Goal: Communication & Community: Share content

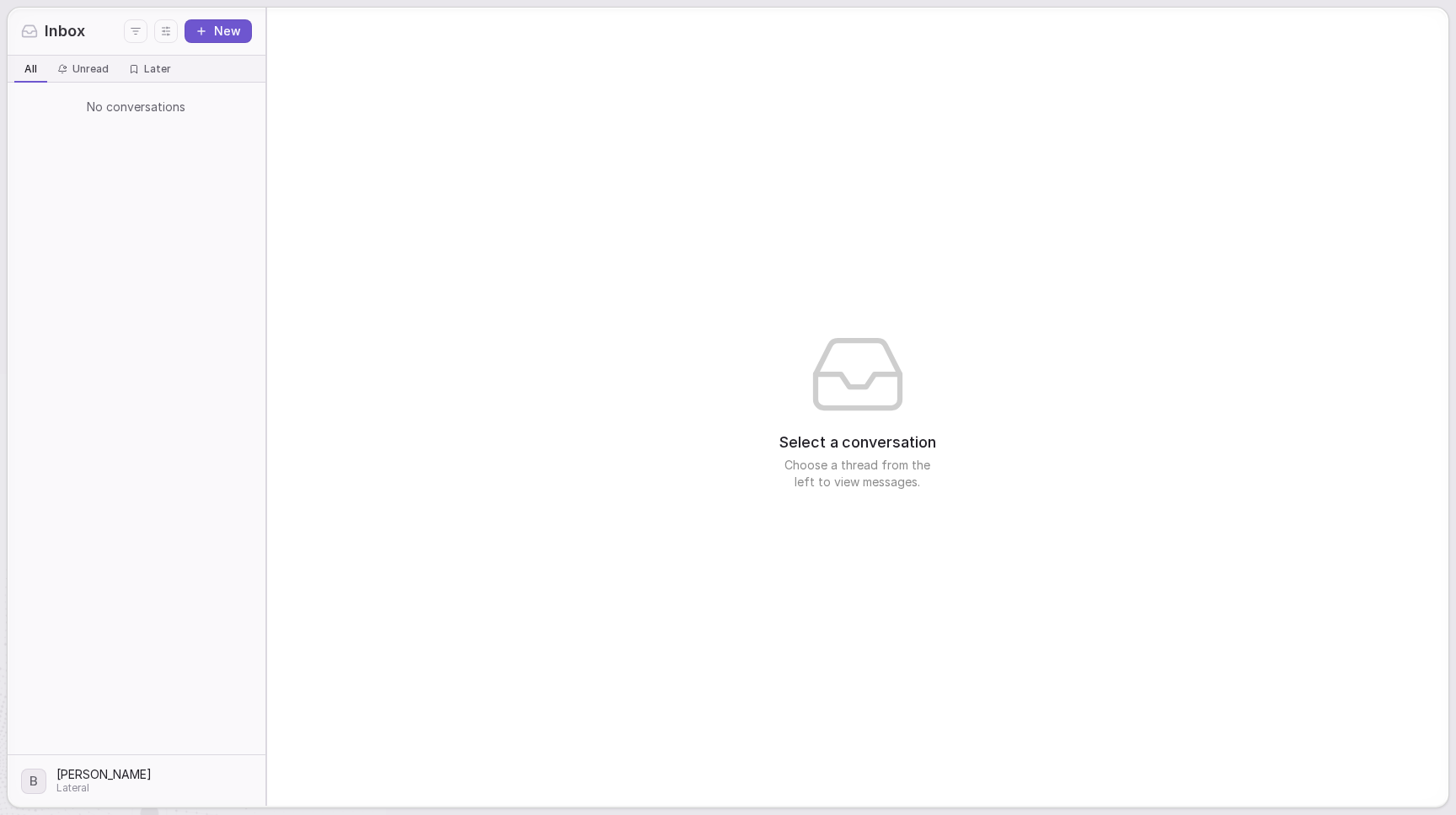
click at [261, 163] on div "No conversations" at bounding box center [136, 419] width 258 height 672
click at [251, 160] on div "No conversations" at bounding box center [136, 419] width 258 height 672
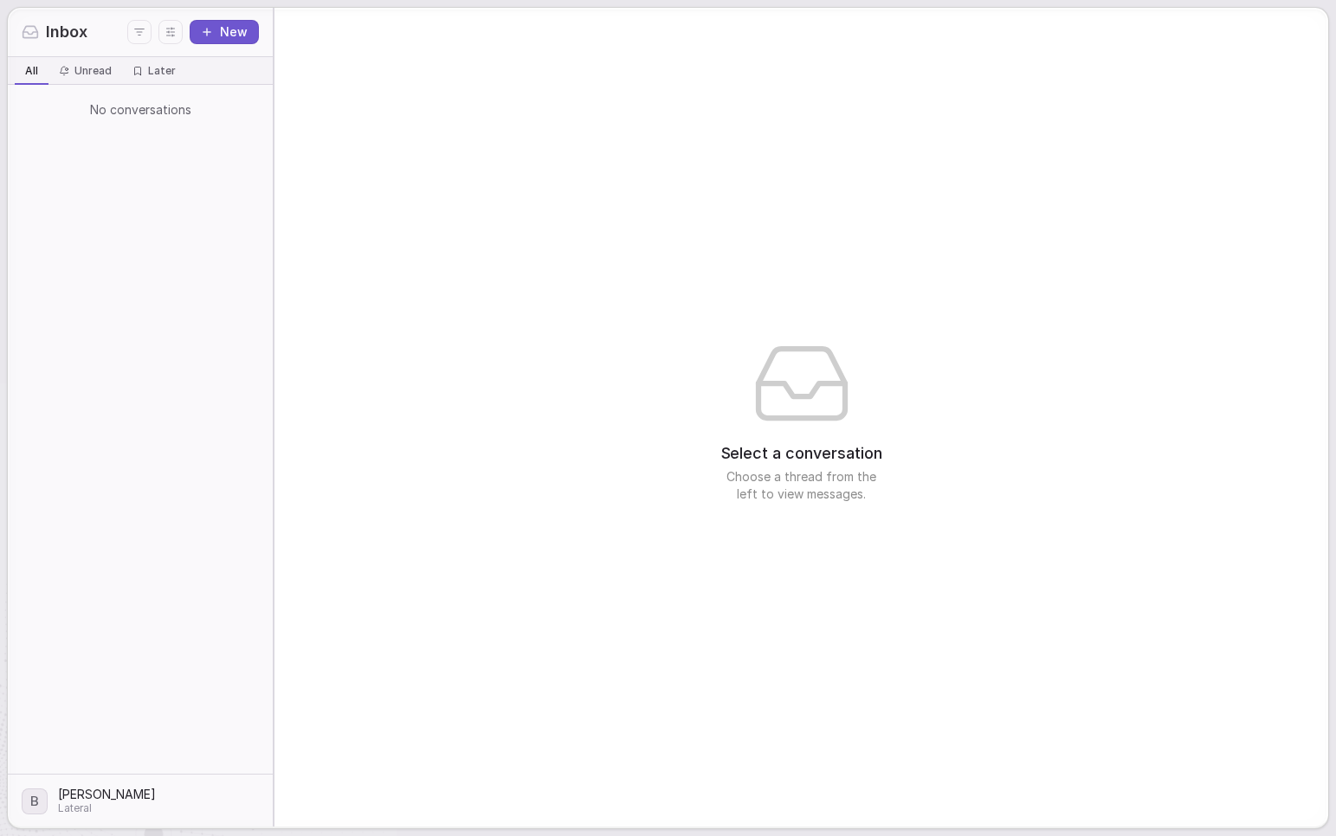
click at [791, 456] on span "Select a conversation" at bounding box center [801, 453] width 161 height 23
drag, startPoint x: 791, startPoint y: 456, endPoint x: 802, endPoint y: 481, distance: 26.4
click at [802, 481] on div "Select a conversation Choose a thread from the left to view messages." at bounding box center [801, 472] width 173 height 61
click at [803, 480] on span "Choose a thread from the left to view messages." at bounding box center [801, 485] width 173 height 35
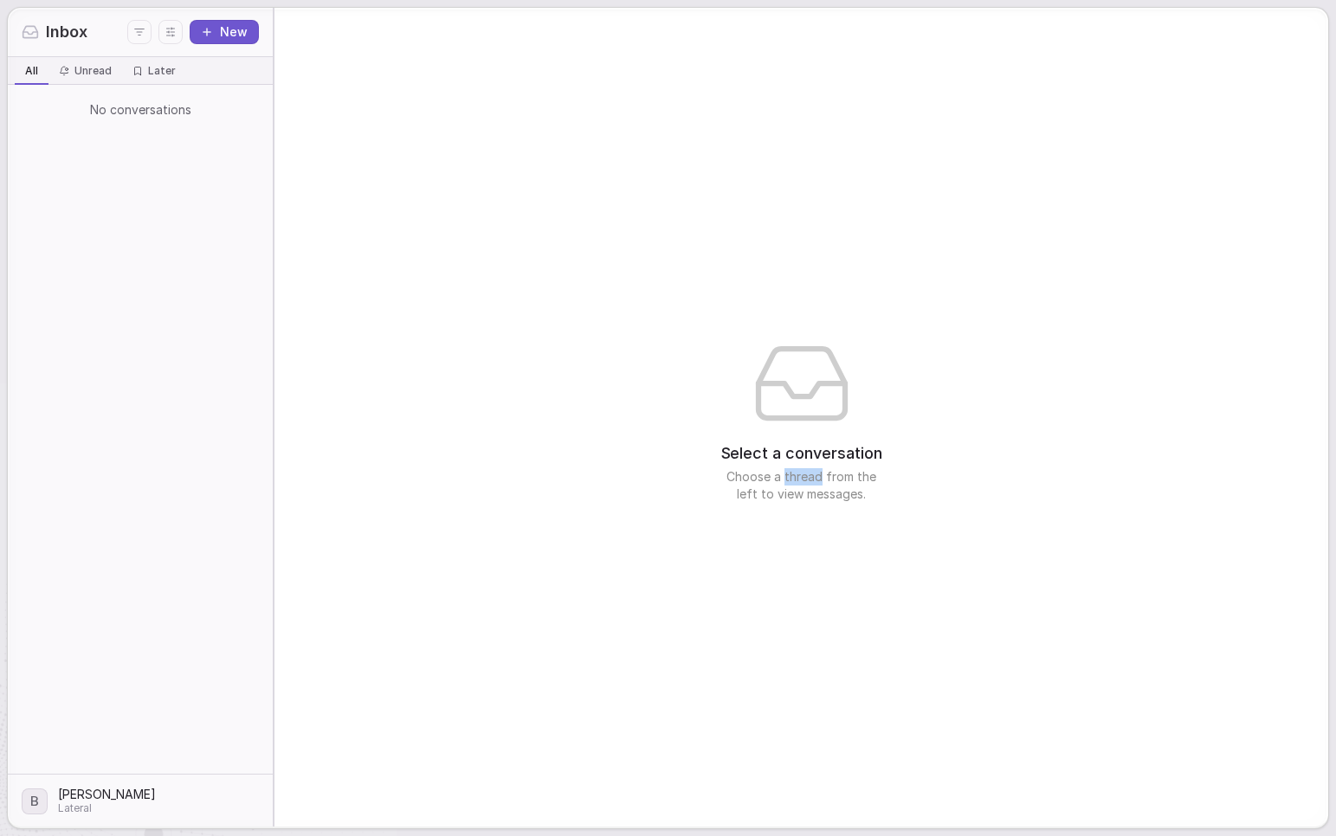
click at [804, 480] on span "Choose a thread from the left to view messages." at bounding box center [801, 485] width 173 height 35
click at [804, 479] on span "Choose a thread from the left to view messages." at bounding box center [801, 485] width 173 height 35
click at [312, 523] on div "Select a conversation Choose a thread from the left to view messages." at bounding box center [801, 417] width 1054 height 819
click at [110, 787] on html "Inbox New All All Unread Unread Later Later No conversations B [PERSON_NAME] La…" at bounding box center [668, 418] width 1336 height 836
click at [660, 339] on html "Inbox New All All Unread Unread Later Later No conversations B [PERSON_NAME] La…" at bounding box center [668, 418] width 1336 height 836
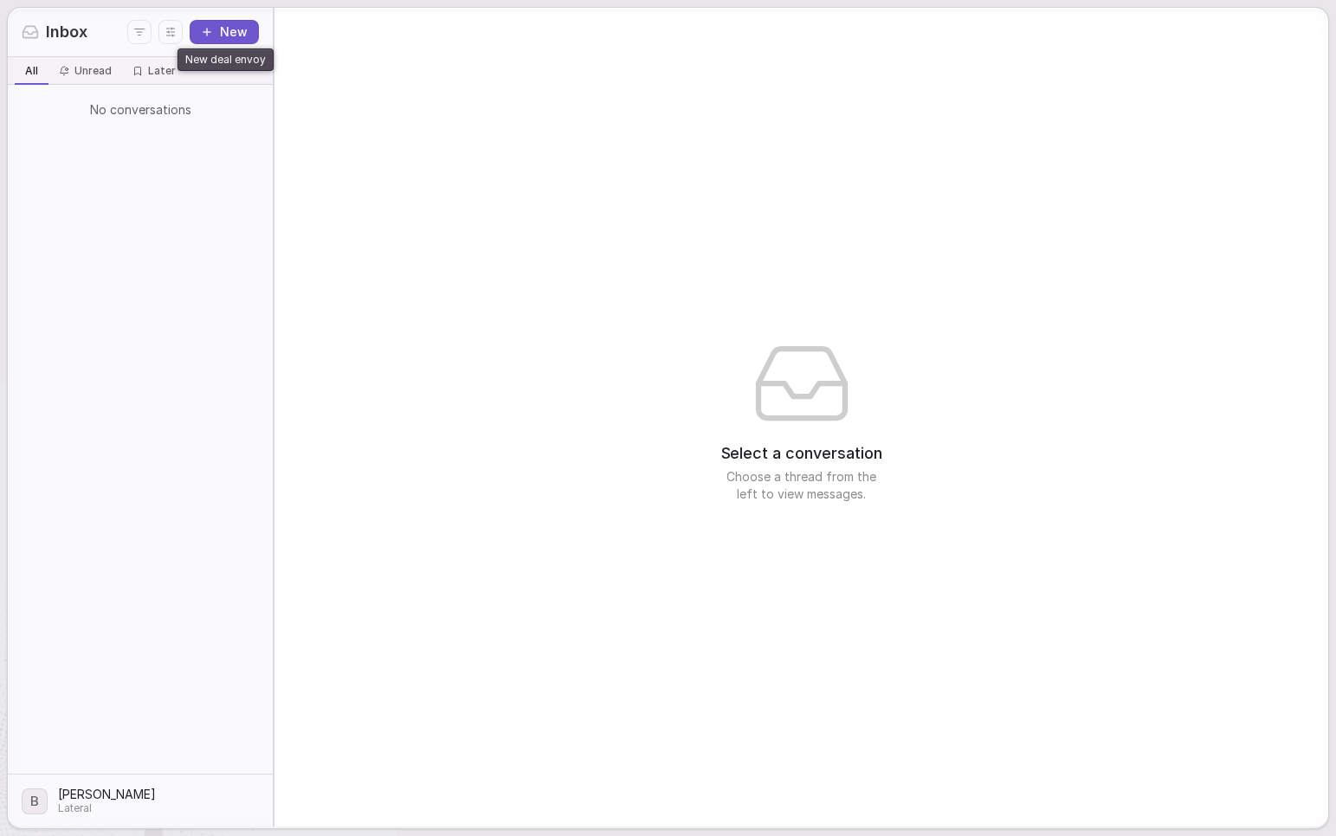
click at [224, 29] on button "New" at bounding box center [224, 32] width 69 height 24
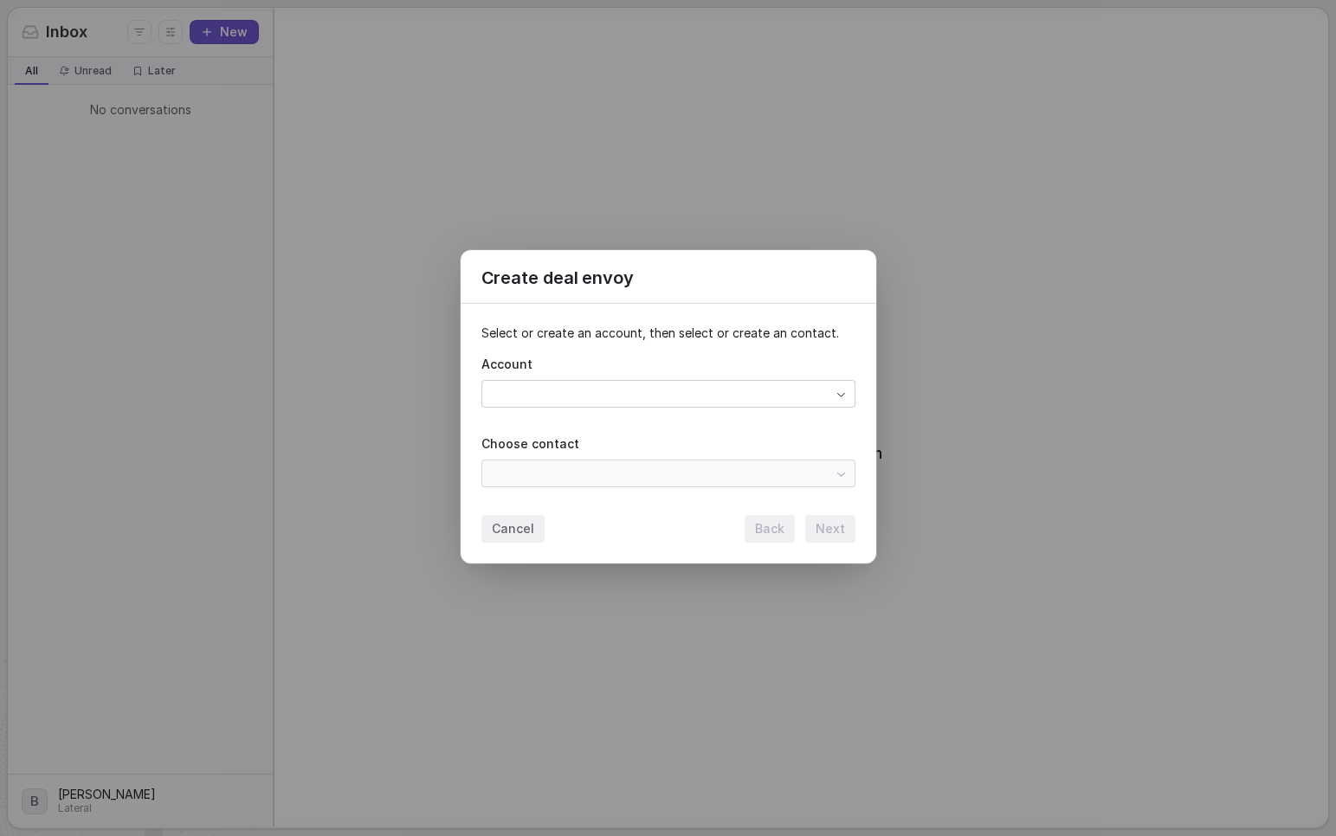
click at [636, 386] on div "Create deal envoy Select or create an account, then select or create an contact…" at bounding box center [668, 418] width 1336 height 391
click at [624, 391] on div "Create deal envoy Select or create an account, then select or create an contact…" at bounding box center [668, 418] width 1336 height 391
click at [633, 477] on div "Create deal envoy Select or create an account, then select or create an contact…" at bounding box center [668, 418] width 1336 height 391
click at [706, 472] on div "Create deal envoy Select or create an account, then select or create an contact…" at bounding box center [668, 418] width 1336 height 391
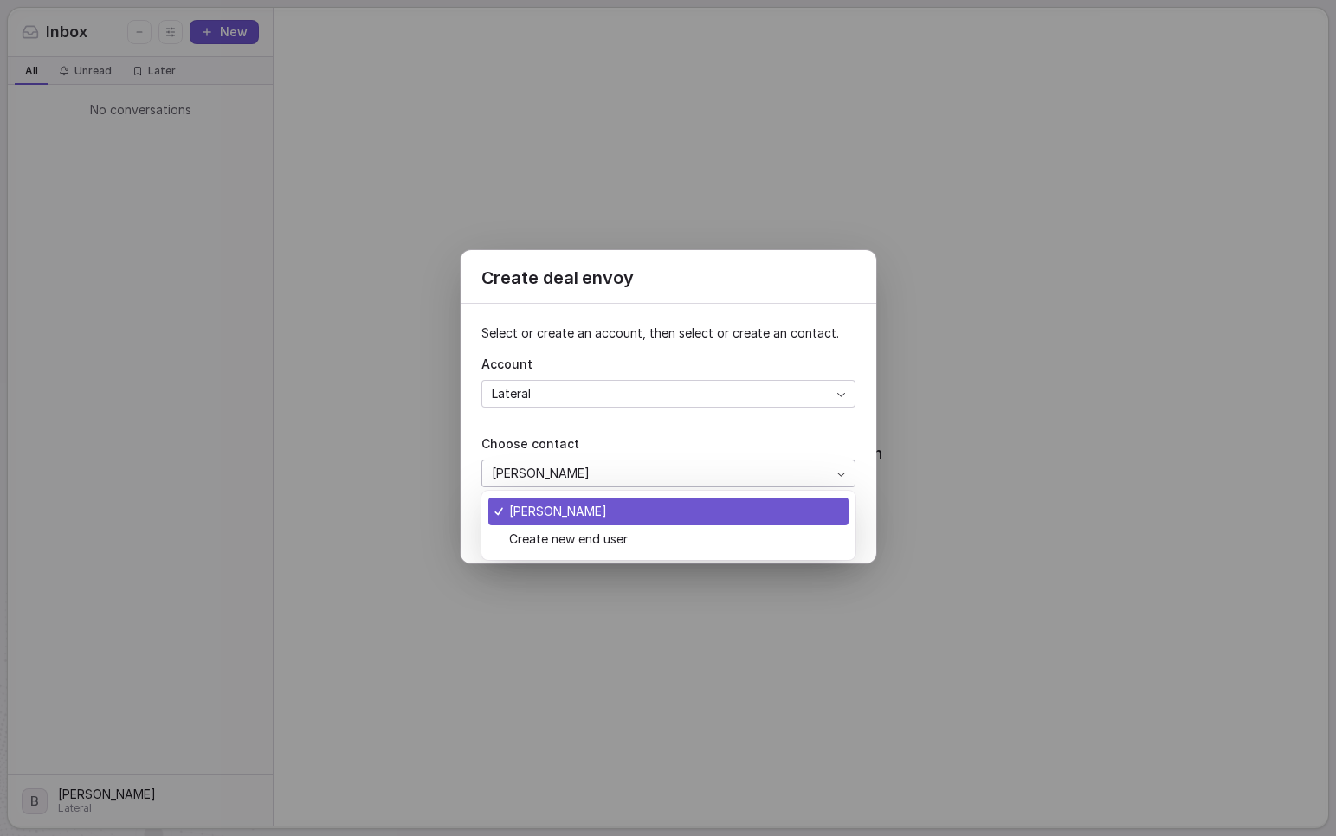
click at [704, 471] on div "Create deal envoy Select or create an account, then select or create an contact…" at bounding box center [668, 418] width 1336 height 391
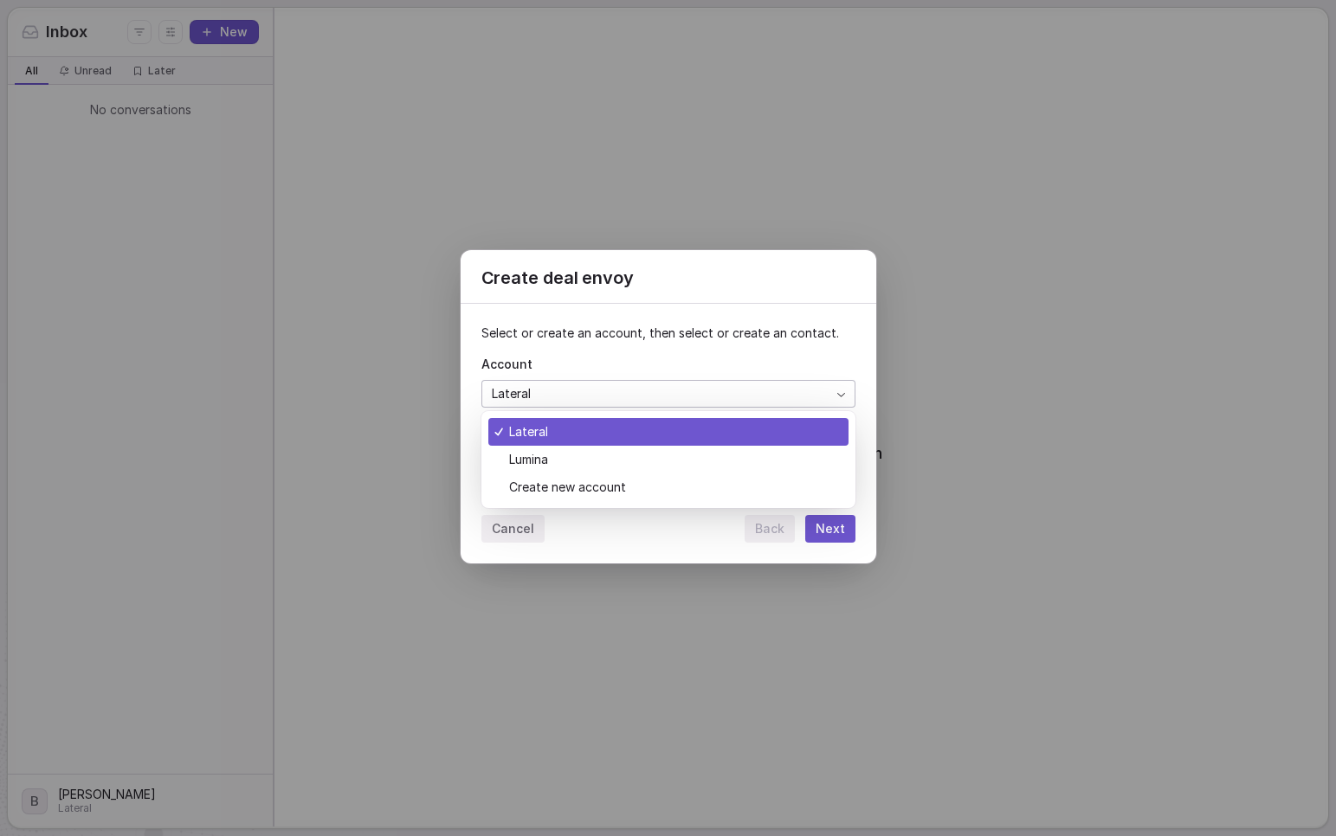
click at [724, 407] on div "Create deal envoy Select or create an account, then select or create an contact…" at bounding box center [668, 418] width 1336 height 391
click at [723, 401] on div "Create deal envoy Select or create an account, then select or create an contact…" at bounding box center [668, 418] width 1336 height 391
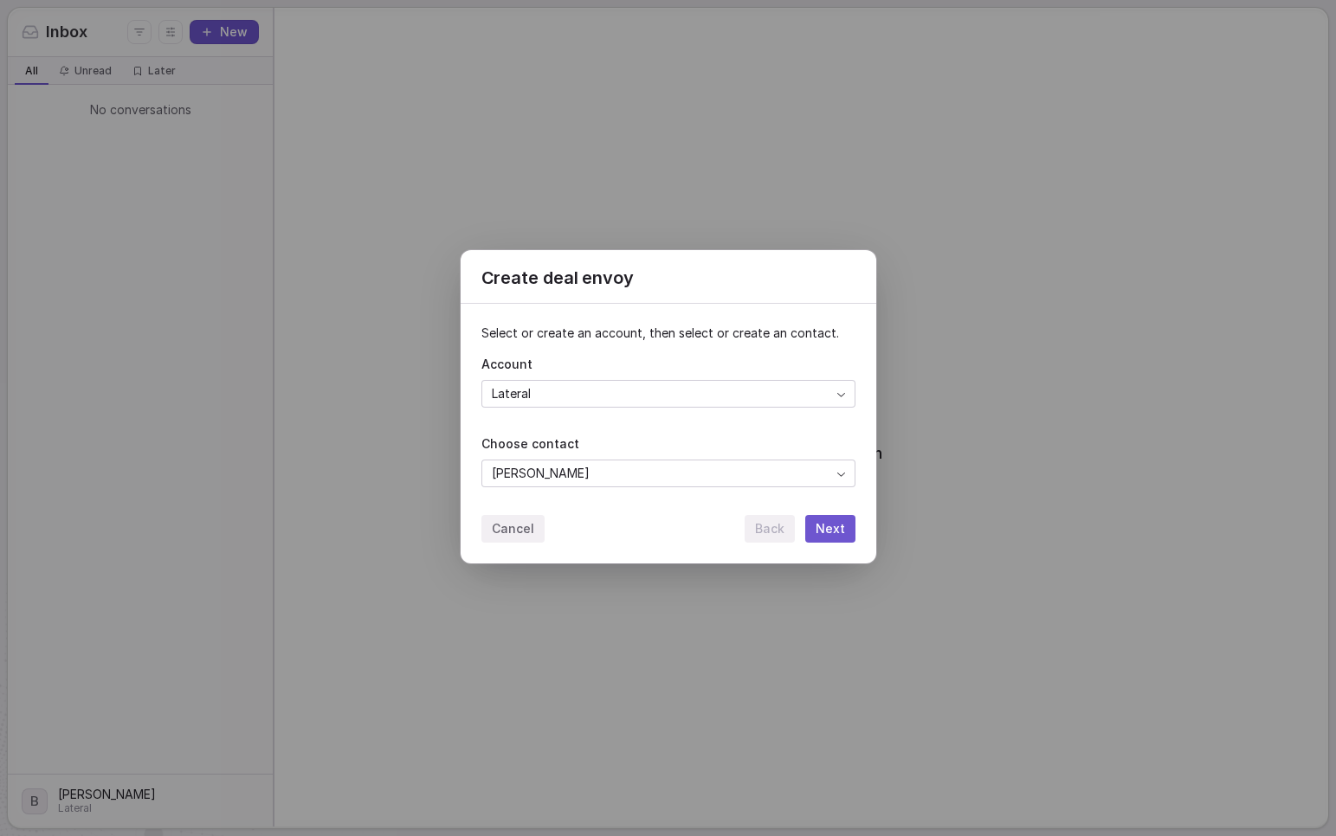
click at [541, 472] on div "Create deal envoy Select or create an account, then select or create an contact…" at bounding box center [668, 418] width 1336 height 391
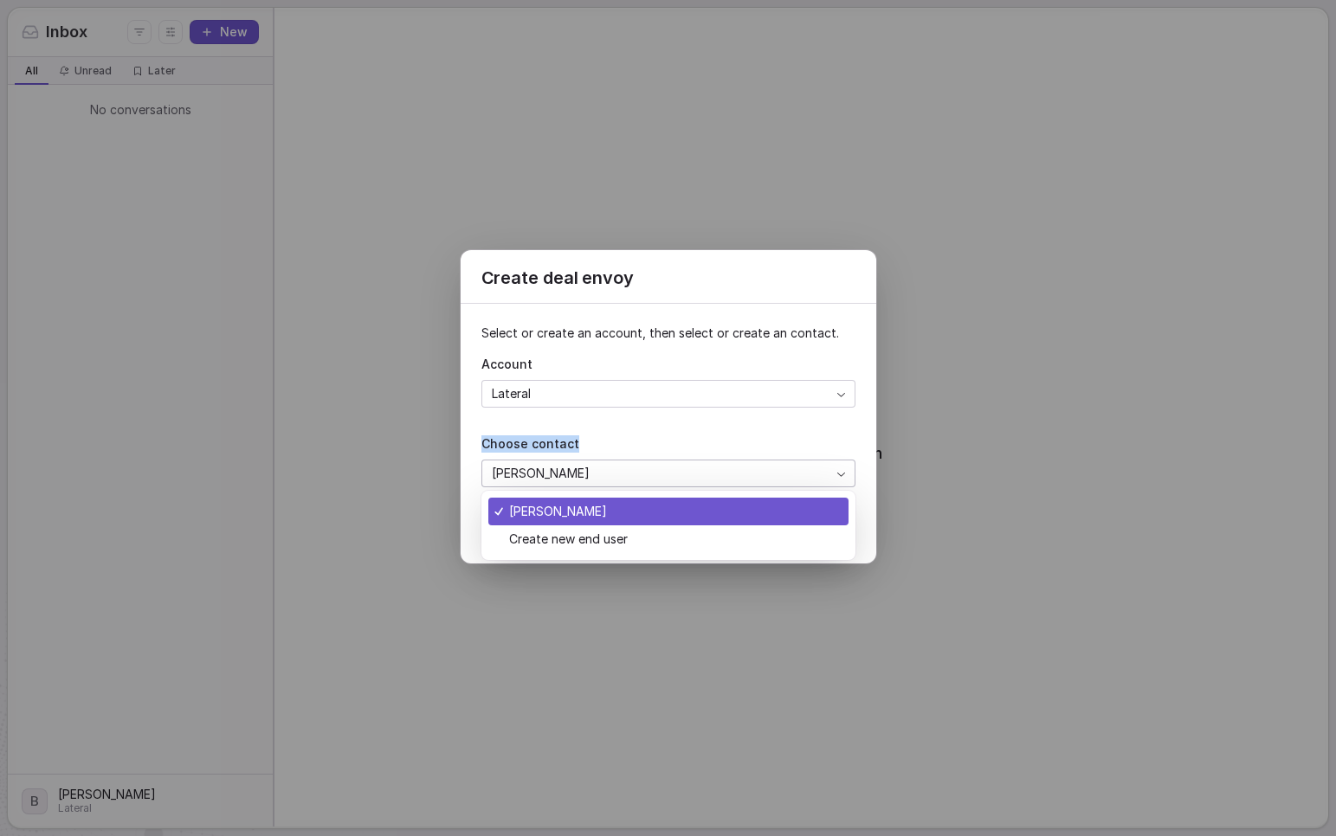
click at [603, 451] on div "Create deal envoy Select or create an account, then select or create an contact…" at bounding box center [668, 418] width 1336 height 391
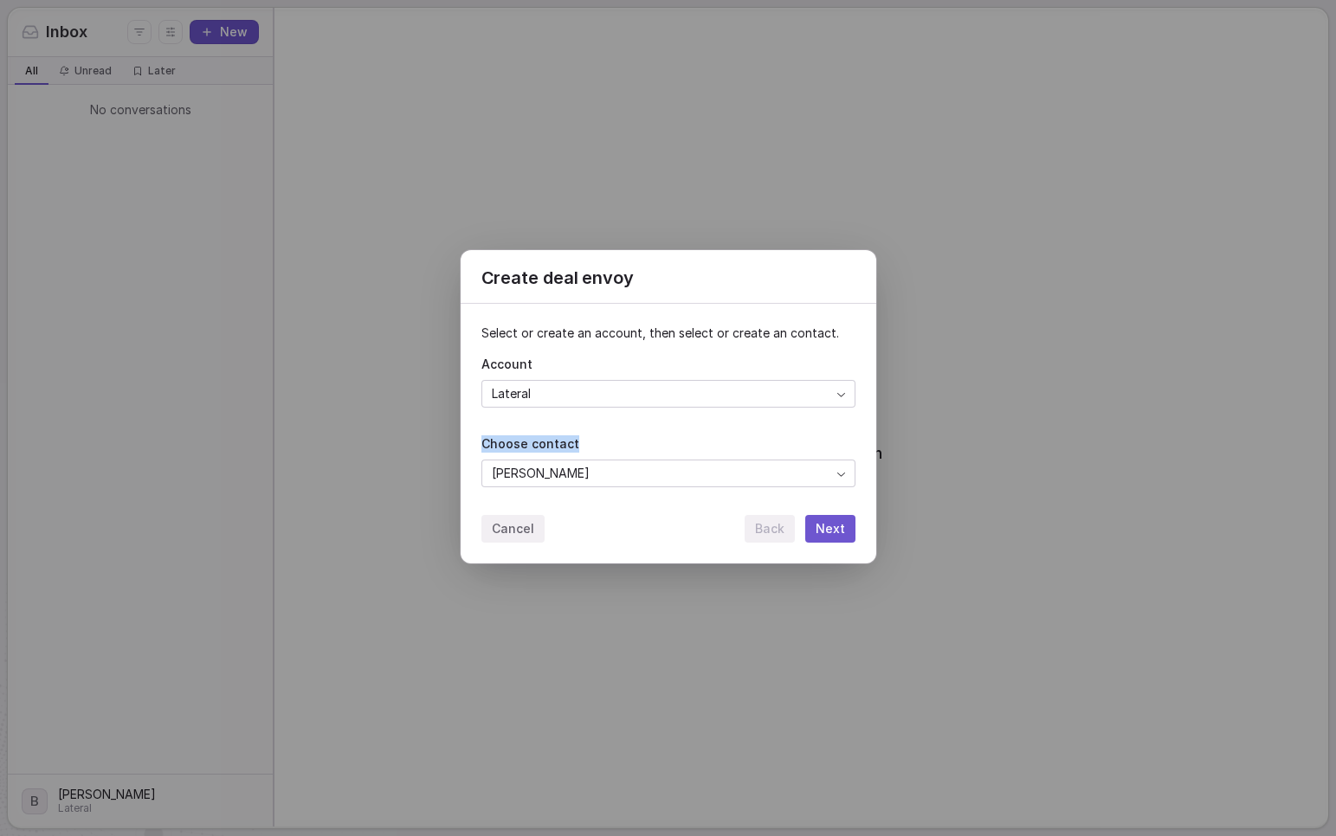
click at [838, 535] on button "Next" at bounding box center [830, 529] width 50 height 28
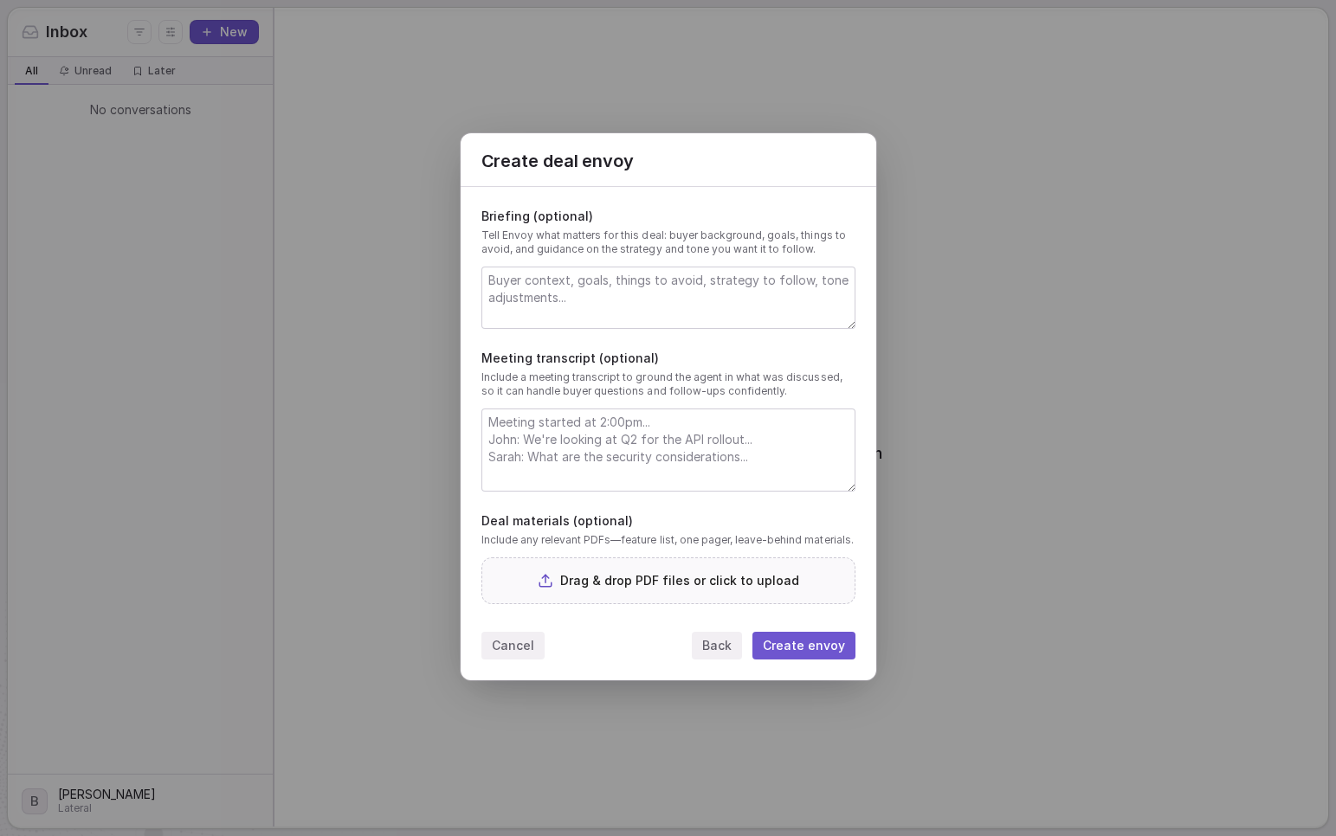
click at [710, 313] on textarea at bounding box center [668, 298] width 372 height 61
click at [693, 476] on textarea at bounding box center [668, 450] width 372 height 81
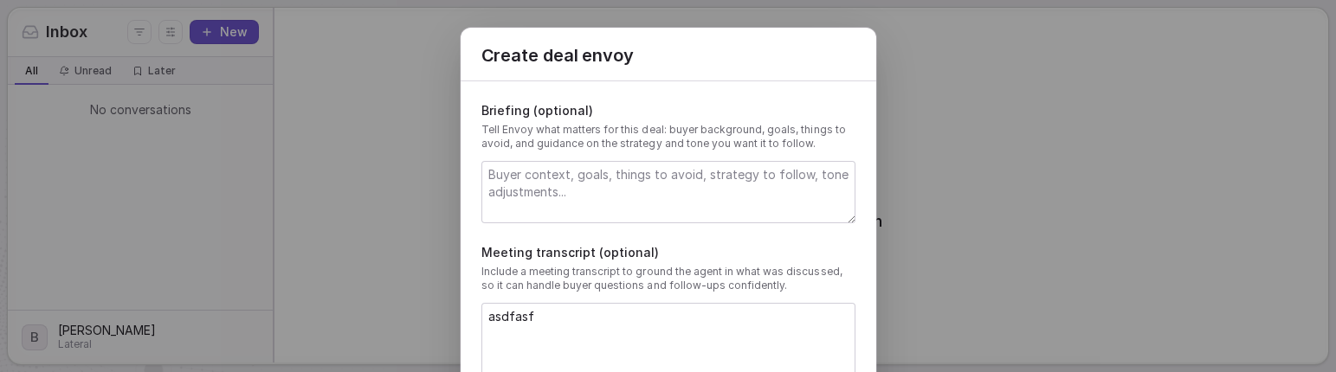
type textarea "asdfasf"
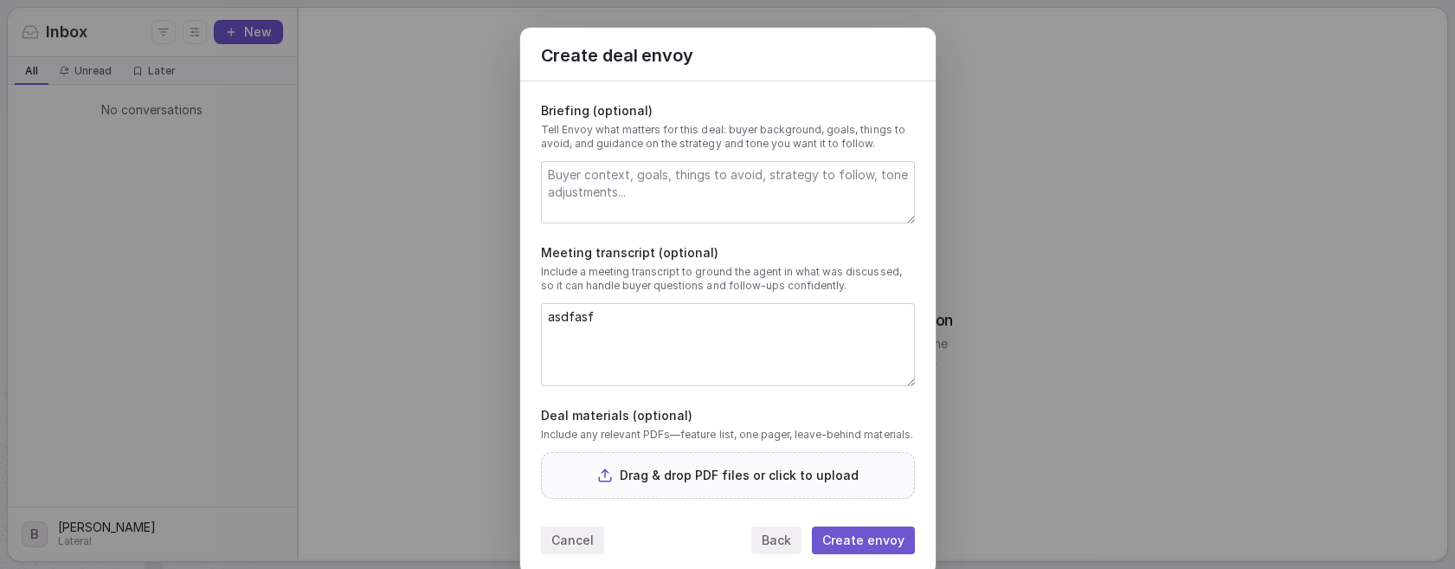
click at [711, 374] on textarea "asdfasf" at bounding box center [728, 344] width 372 height 81
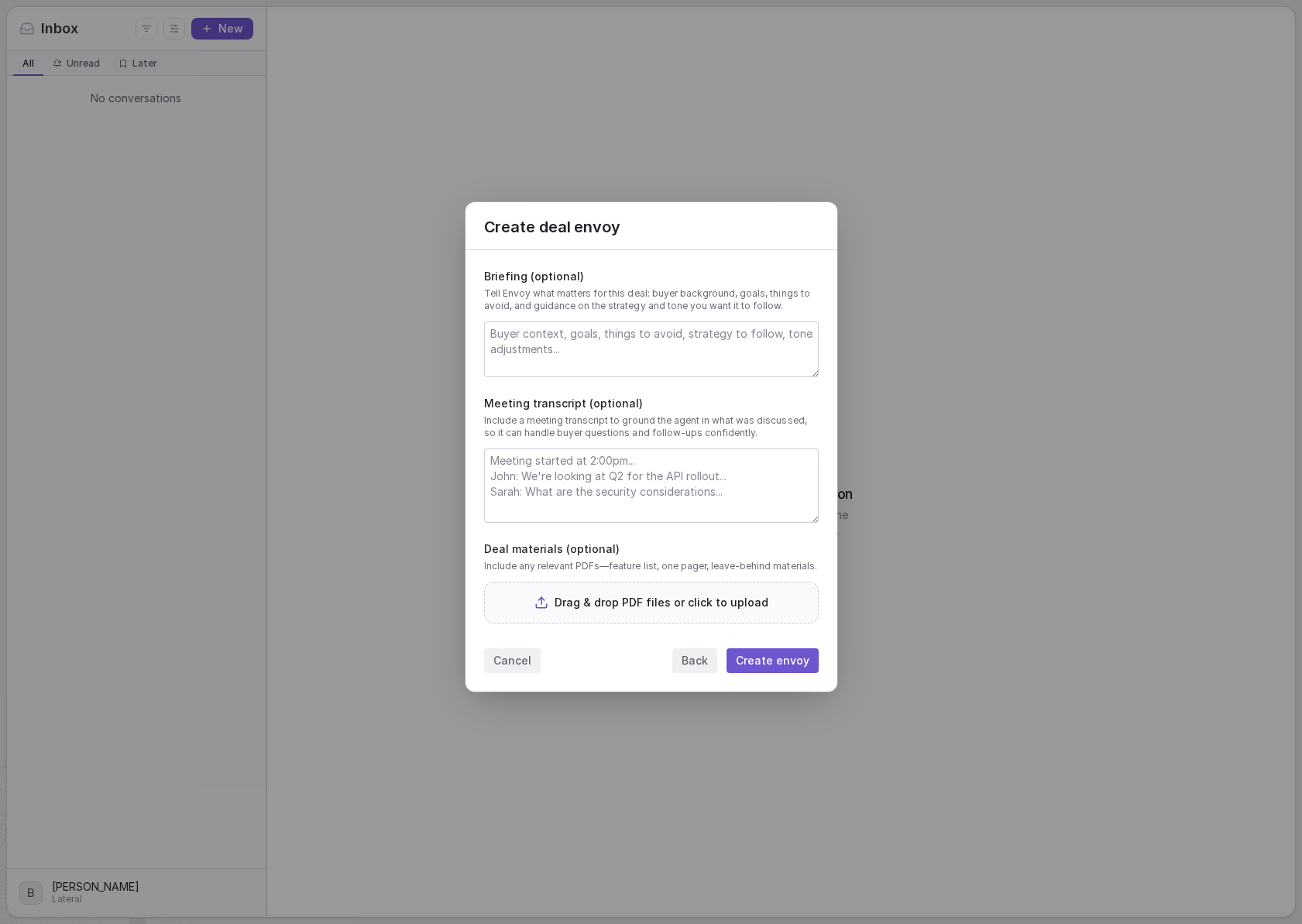
click at [517, 661] on button "Cancel" at bounding box center [512, 661] width 56 height 25
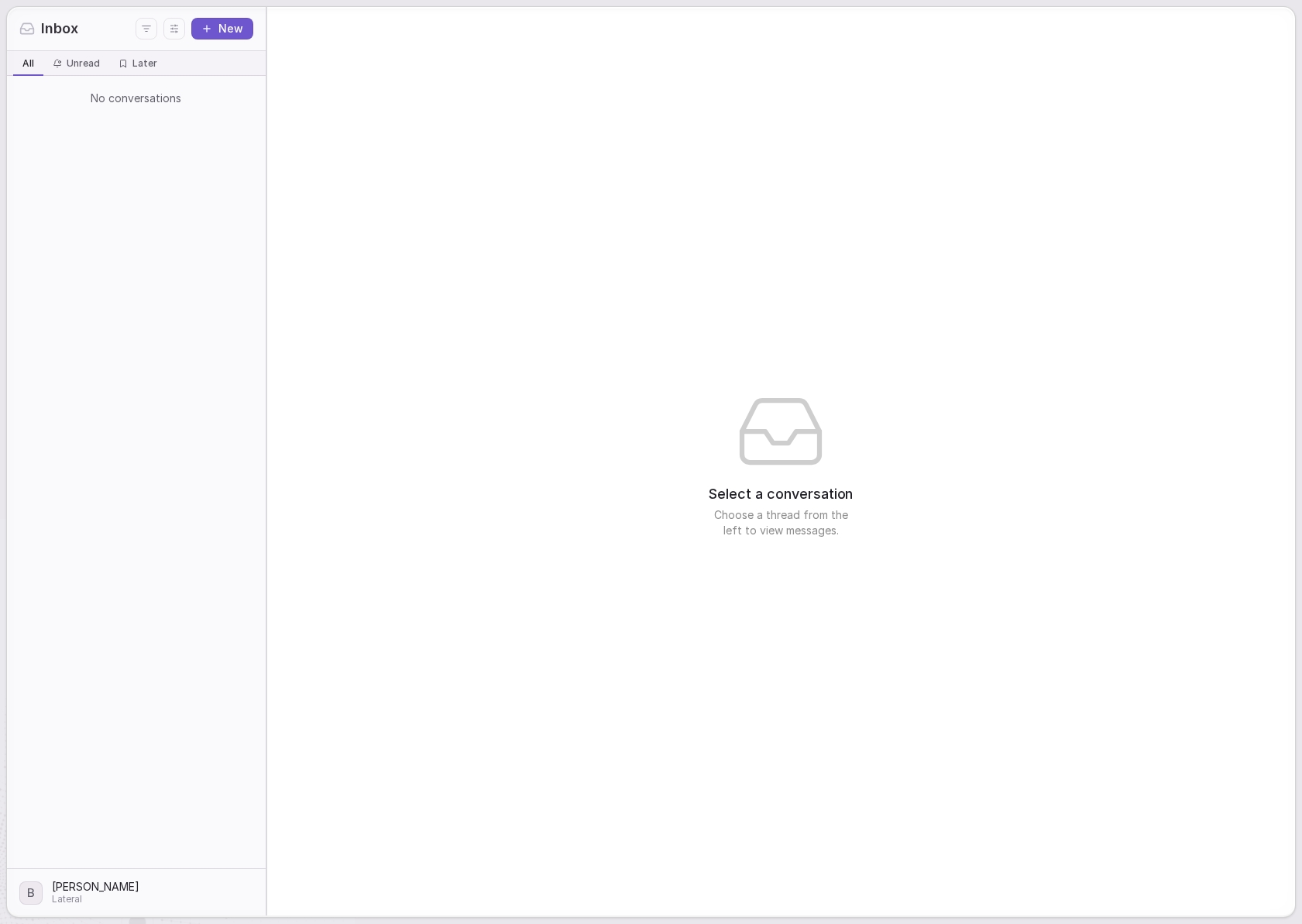
click at [228, 44] on div "Inbox New" at bounding box center [136, 29] width 259 height 44
click at [234, 28] on button "New" at bounding box center [222, 29] width 62 height 21
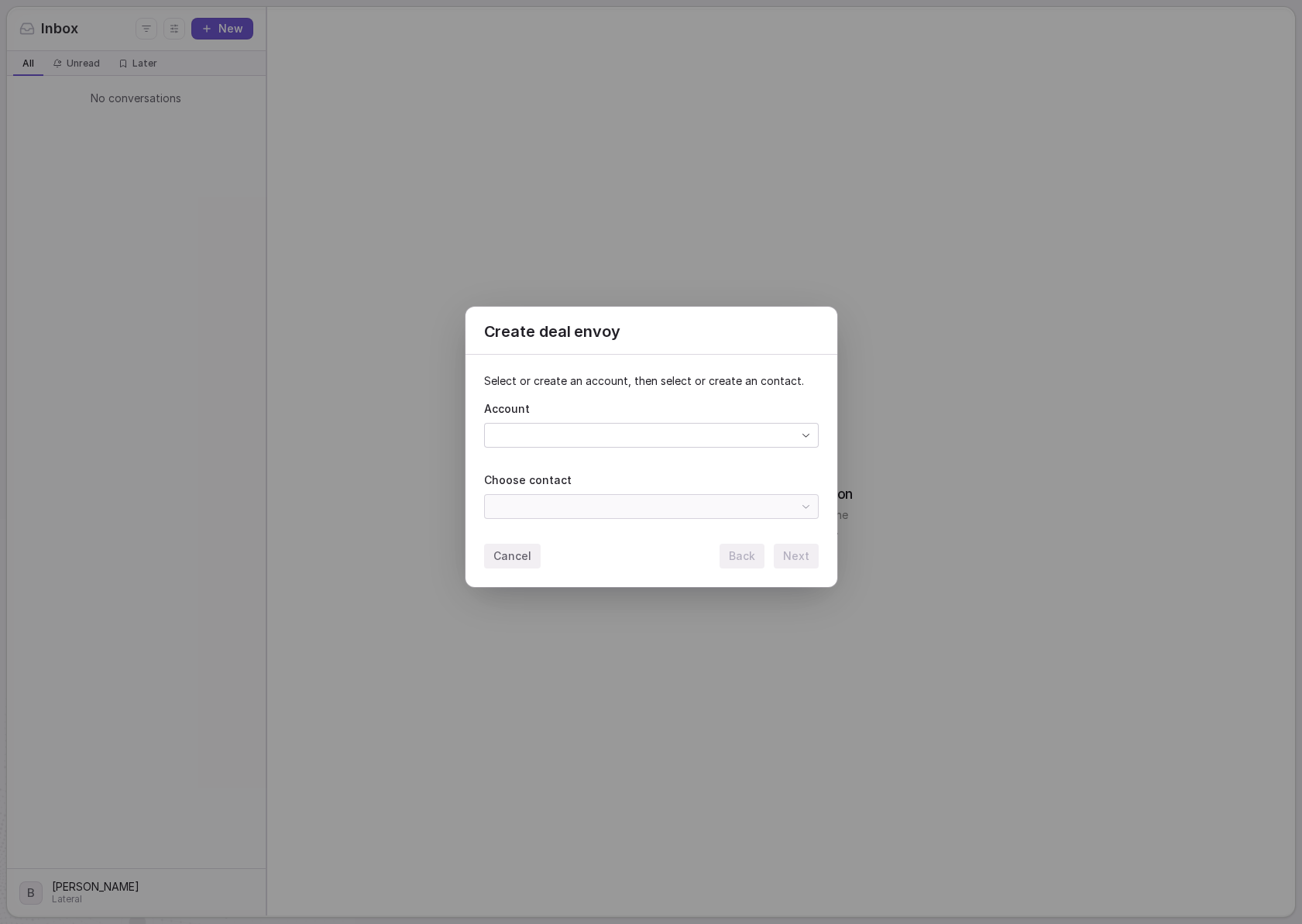
click at [543, 432] on div "Create deal envoy Select or create an account, then select or create an contact…" at bounding box center [651, 462] width 1302 height 360
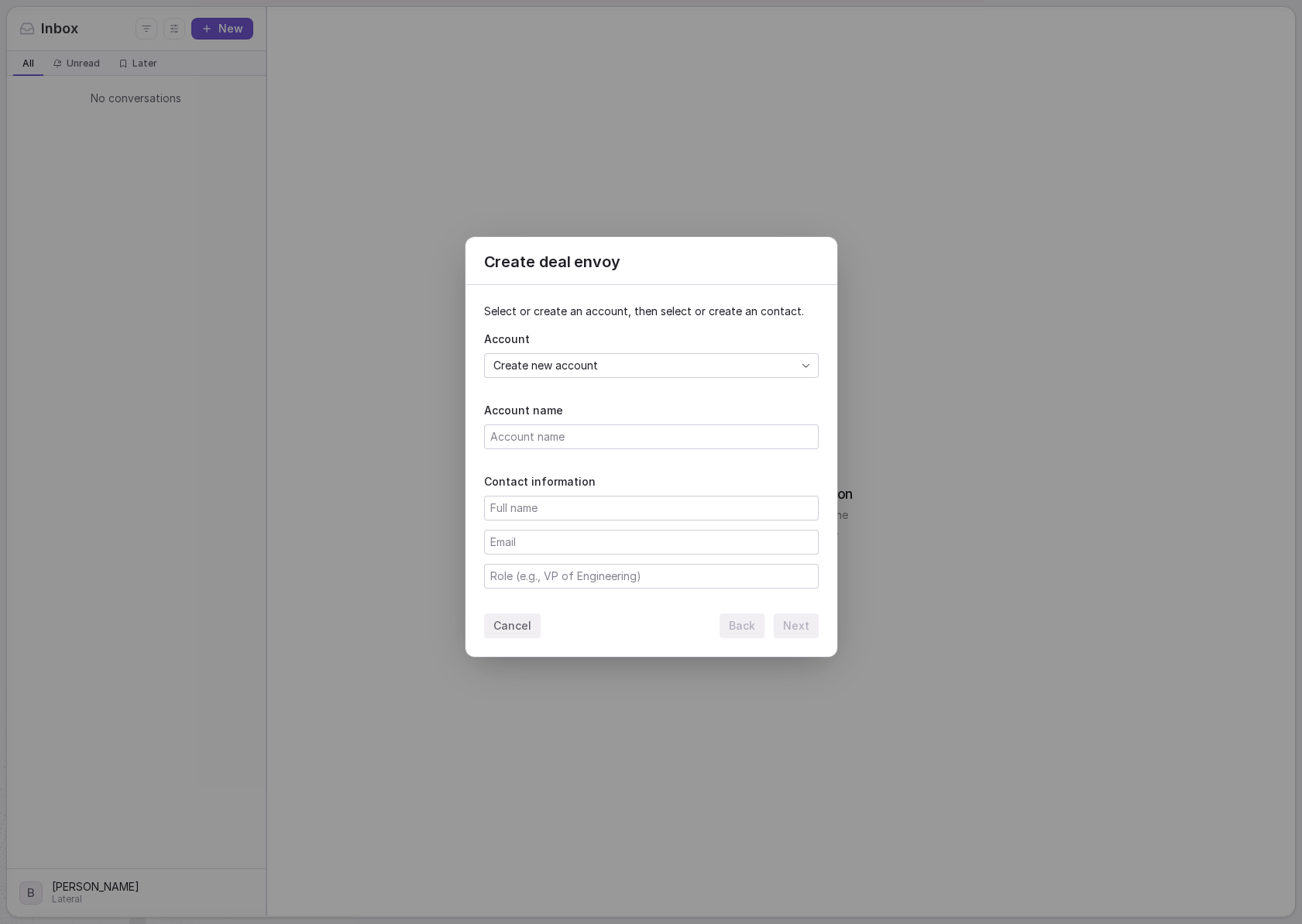
click at [607, 444] on input at bounding box center [651, 437] width 333 height 23
type input "Braze"
type input "[PERSON_NAME]"
type input "[PERSON_NAME][EMAIL_ADDRESS][PERSON_NAME]"
type input "Account Executive"
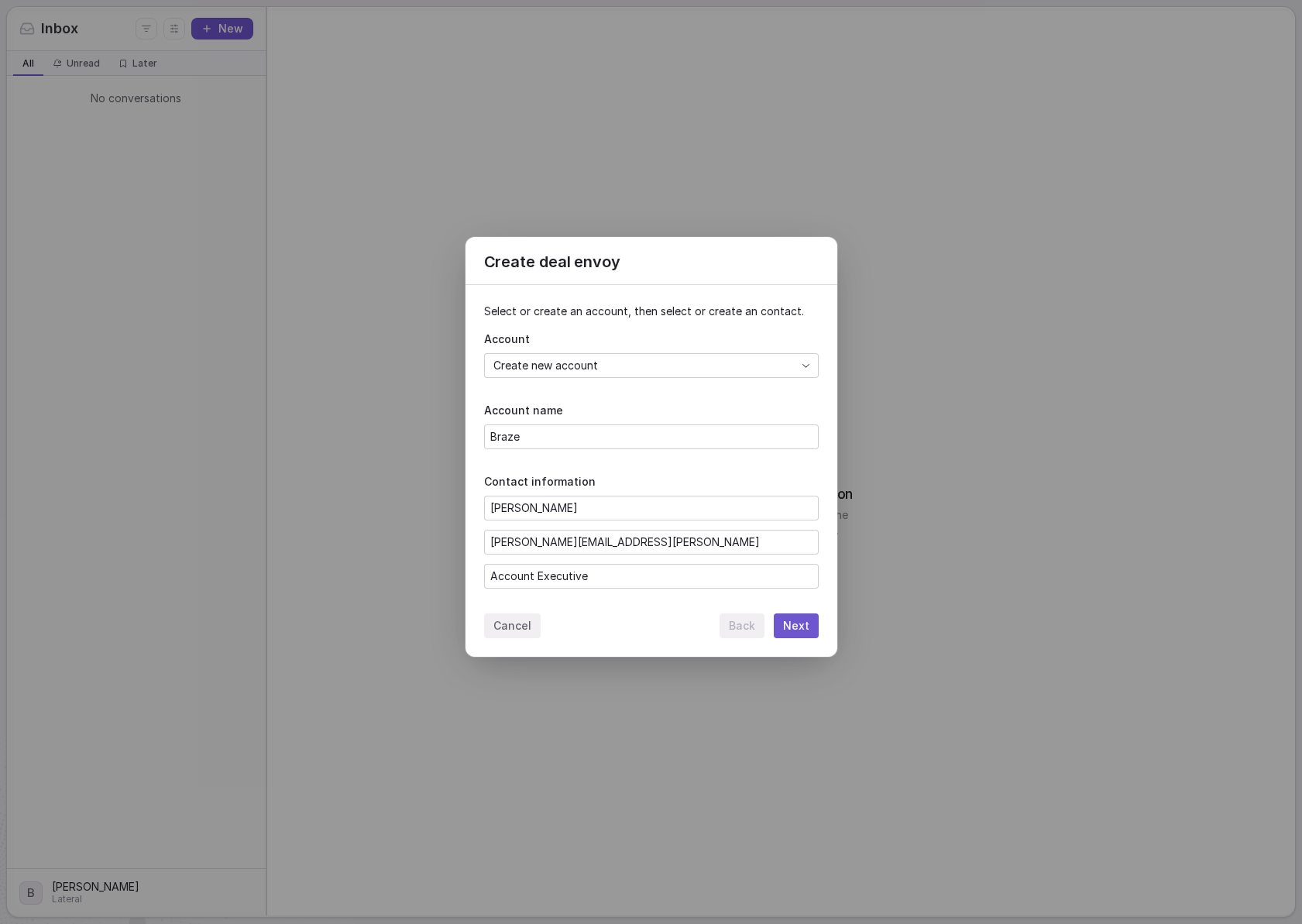
click at [808, 630] on button "Next" at bounding box center [796, 626] width 45 height 25
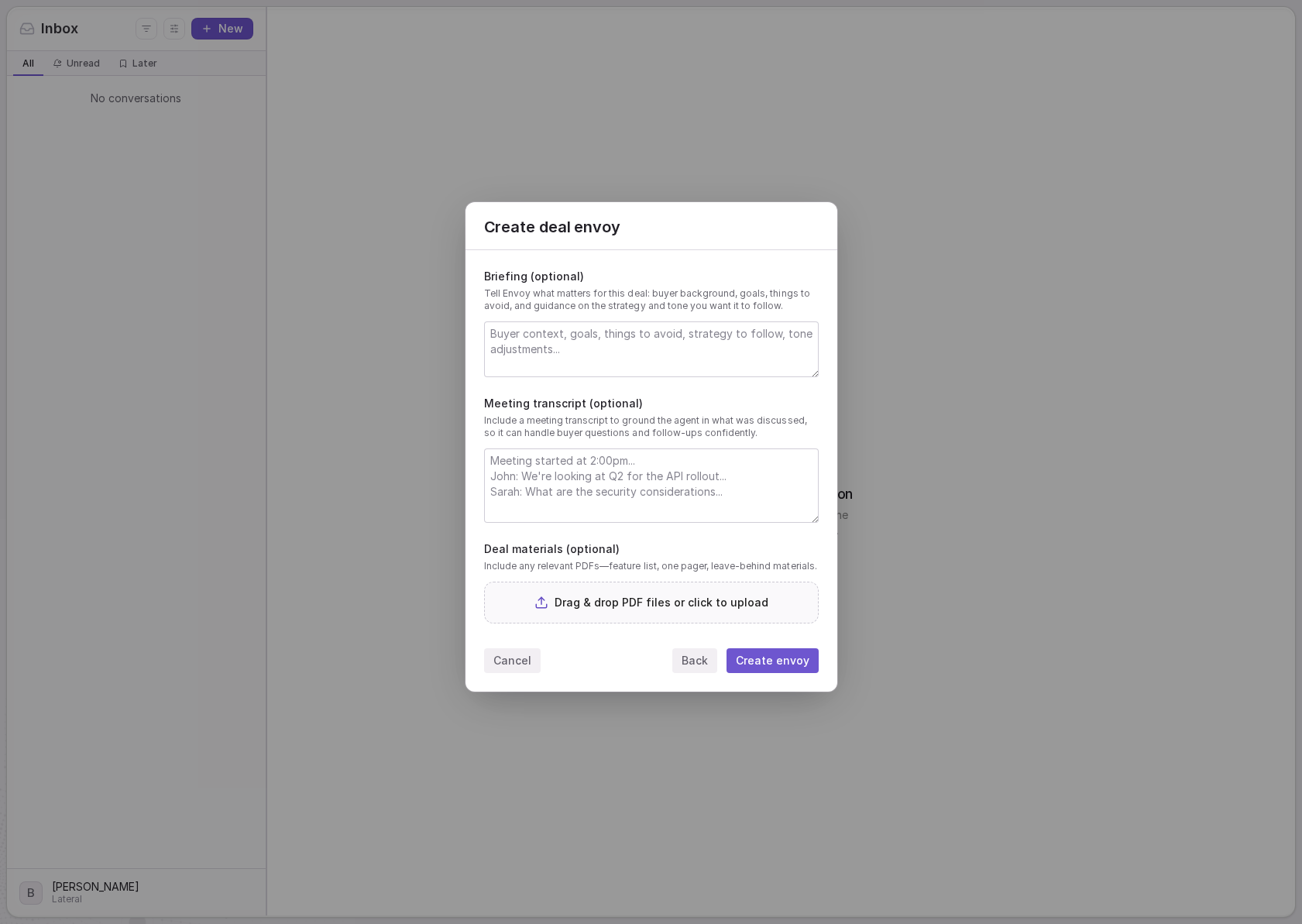
click at [626, 505] on textarea at bounding box center [651, 485] width 333 height 72
paste textarea "Meeting Title: 45 min voice of the customer - [PERSON_NAME] Date: [DATE] Meetin…"
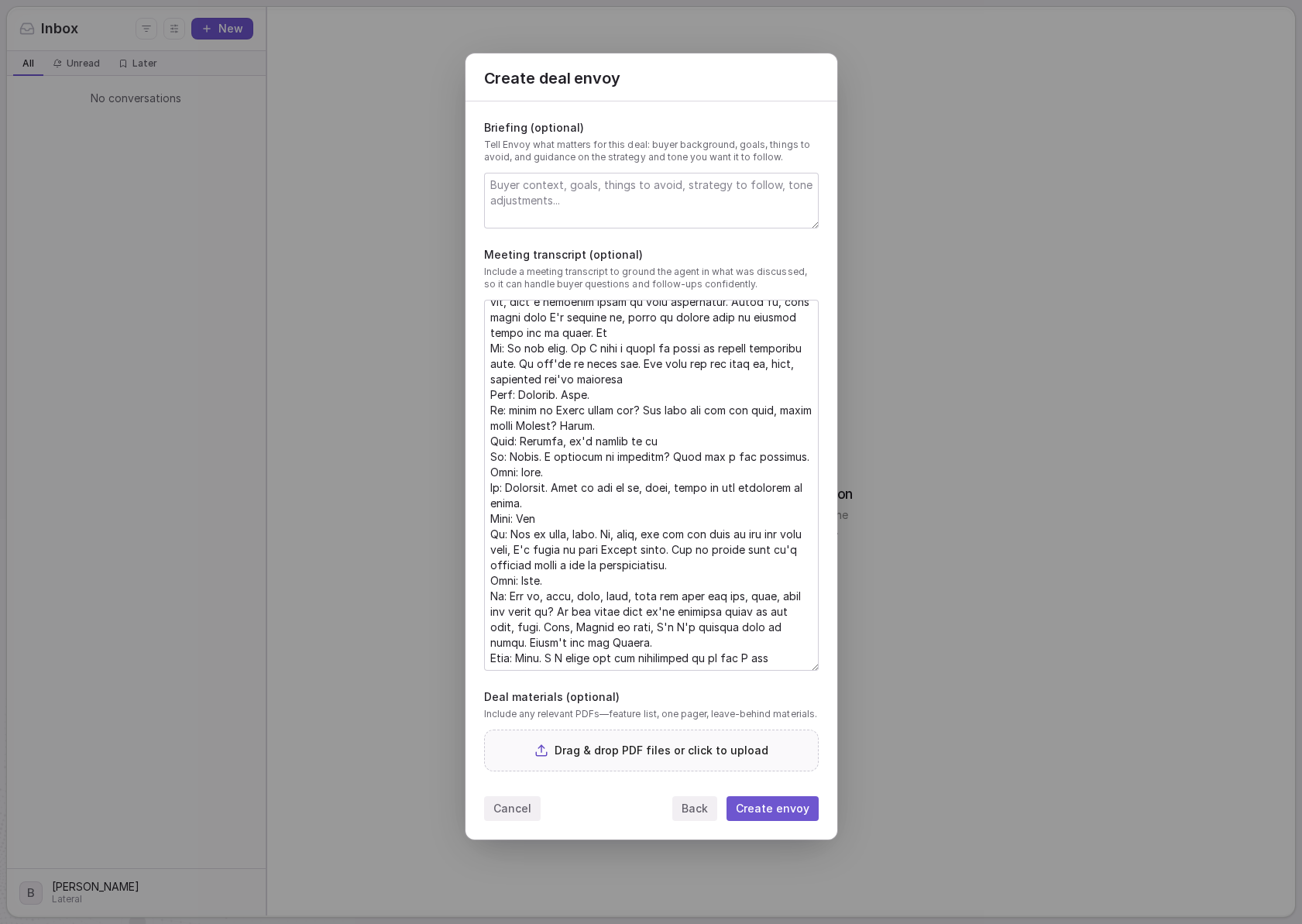
scroll to position [14971, 0]
drag, startPoint x: 817, startPoint y: 522, endPoint x: 787, endPoint y: 817, distance: 296.5
click at [787, 671] on div at bounding box center [651, 485] width 335 height 371
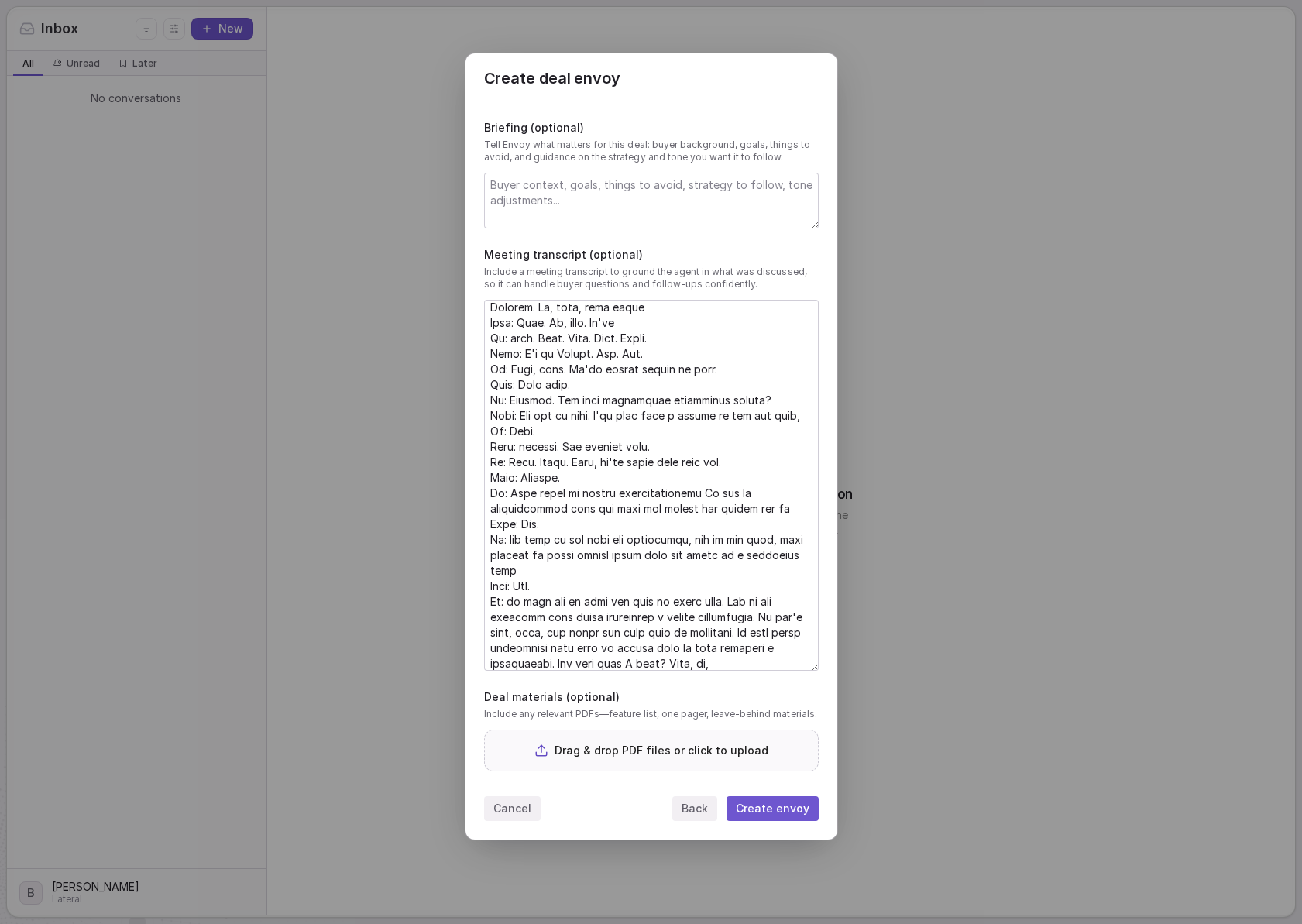
scroll to position [0, 0]
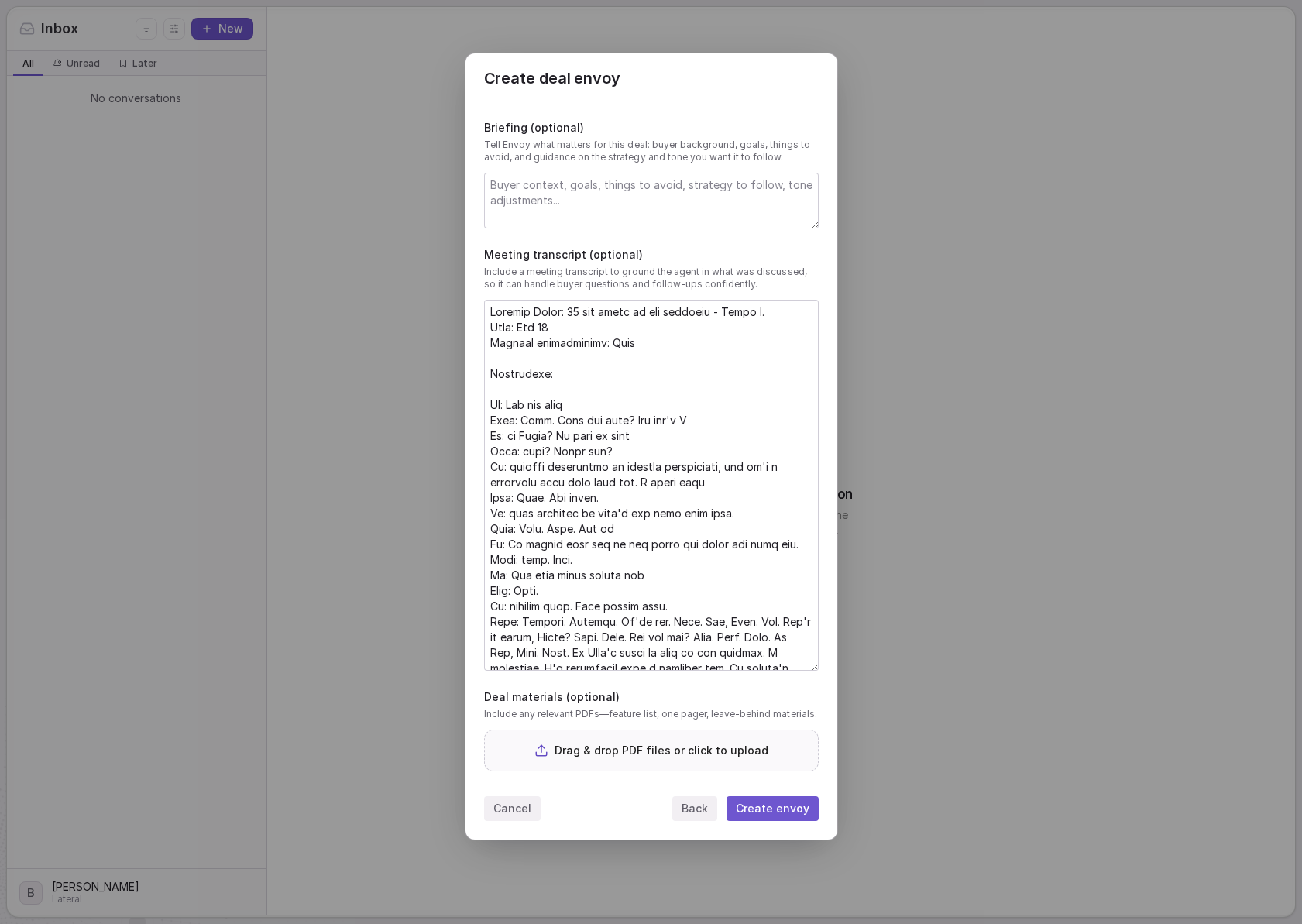
click at [658, 315] on textarea at bounding box center [651, 485] width 333 height 369
click at [660, 314] on textarea at bounding box center [651, 485] width 333 height 369
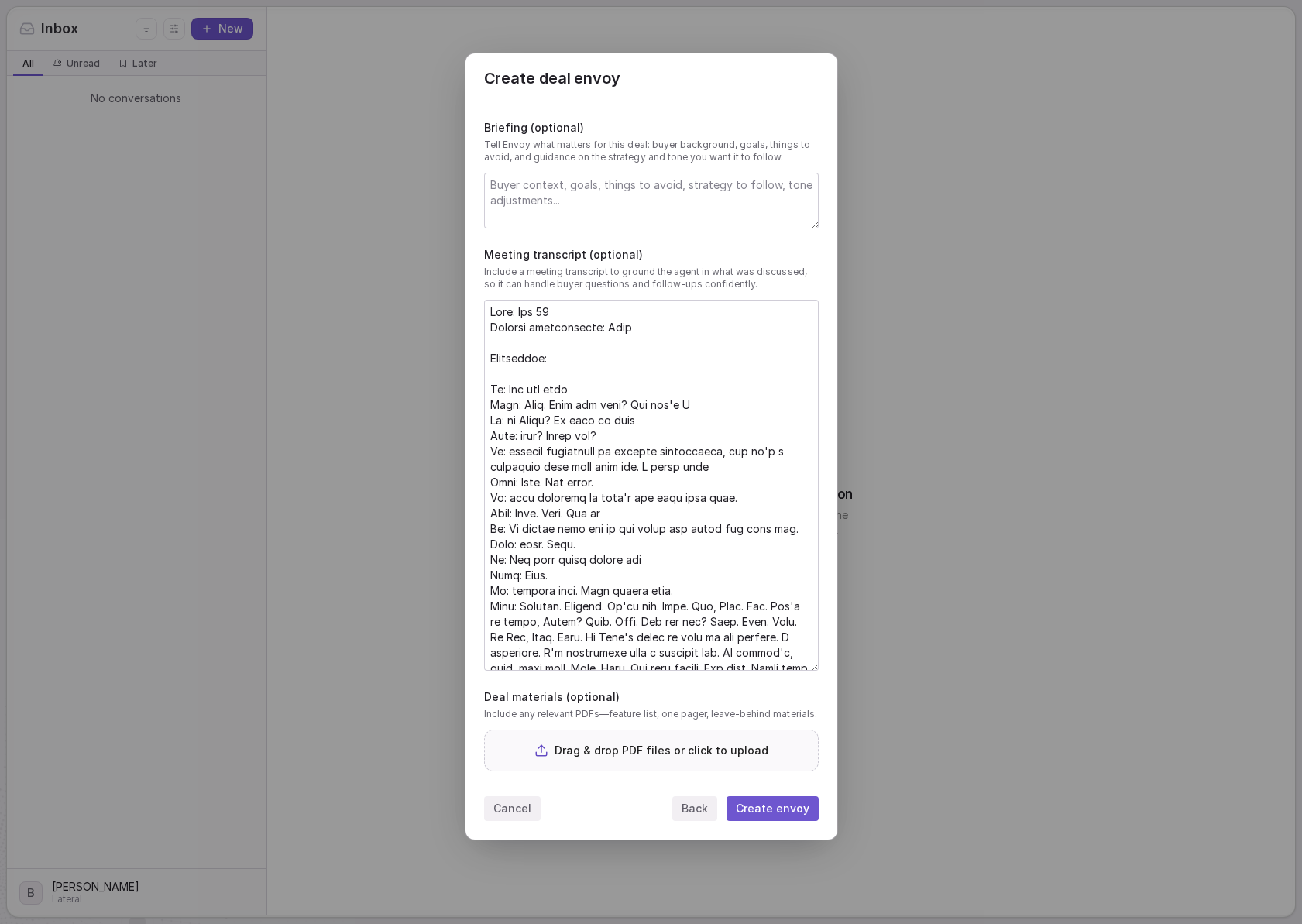
click at [647, 339] on textarea at bounding box center [651, 485] width 333 height 369
drag, startPoint x: 693, startPoint y: 605, endPoint x: 480, endPoint y: 372, distance: 315.7
click at [485, 372] on textarea at bounding box center [651, 485] width 333 height 369
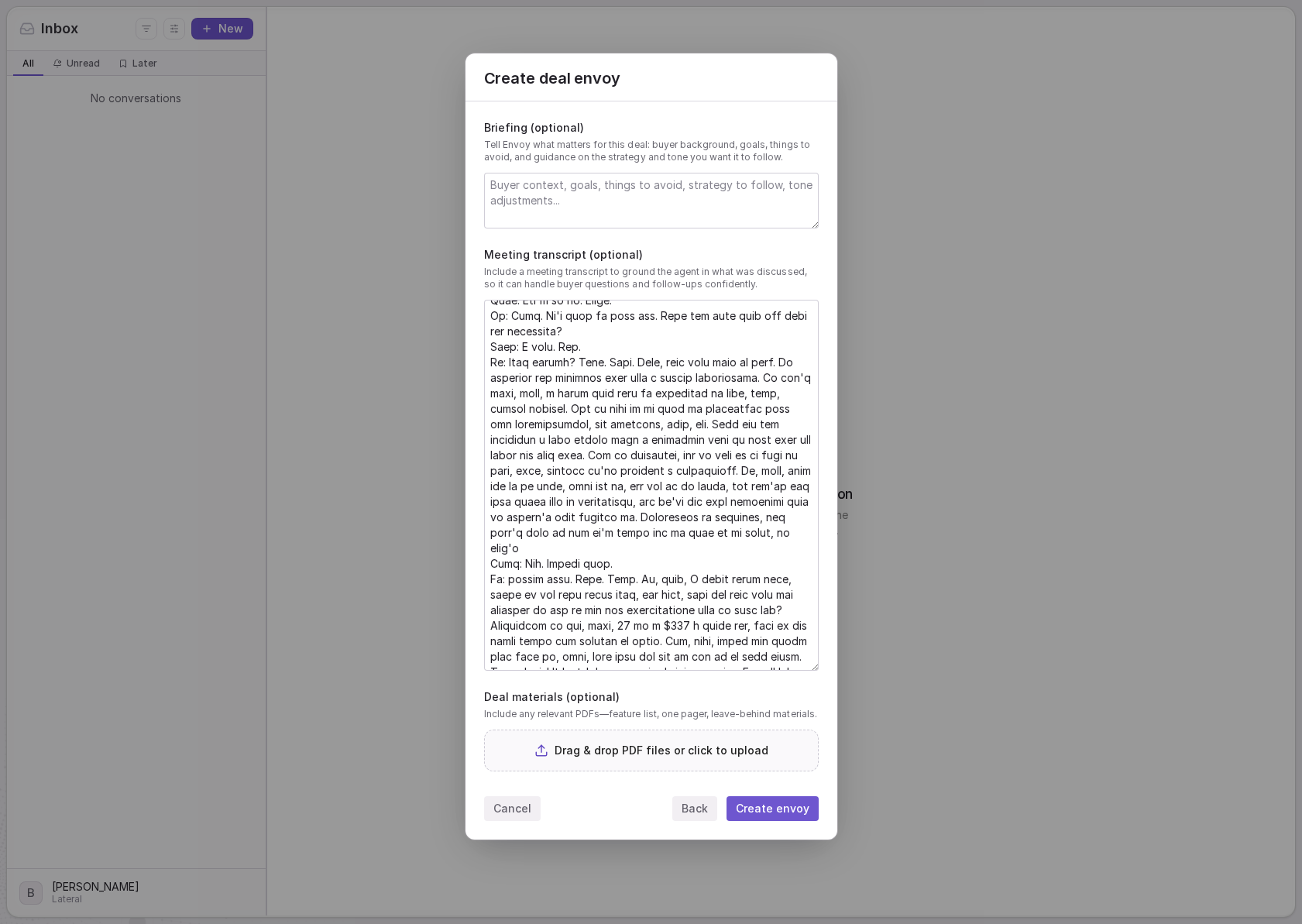
scroll to position [13648, 0]
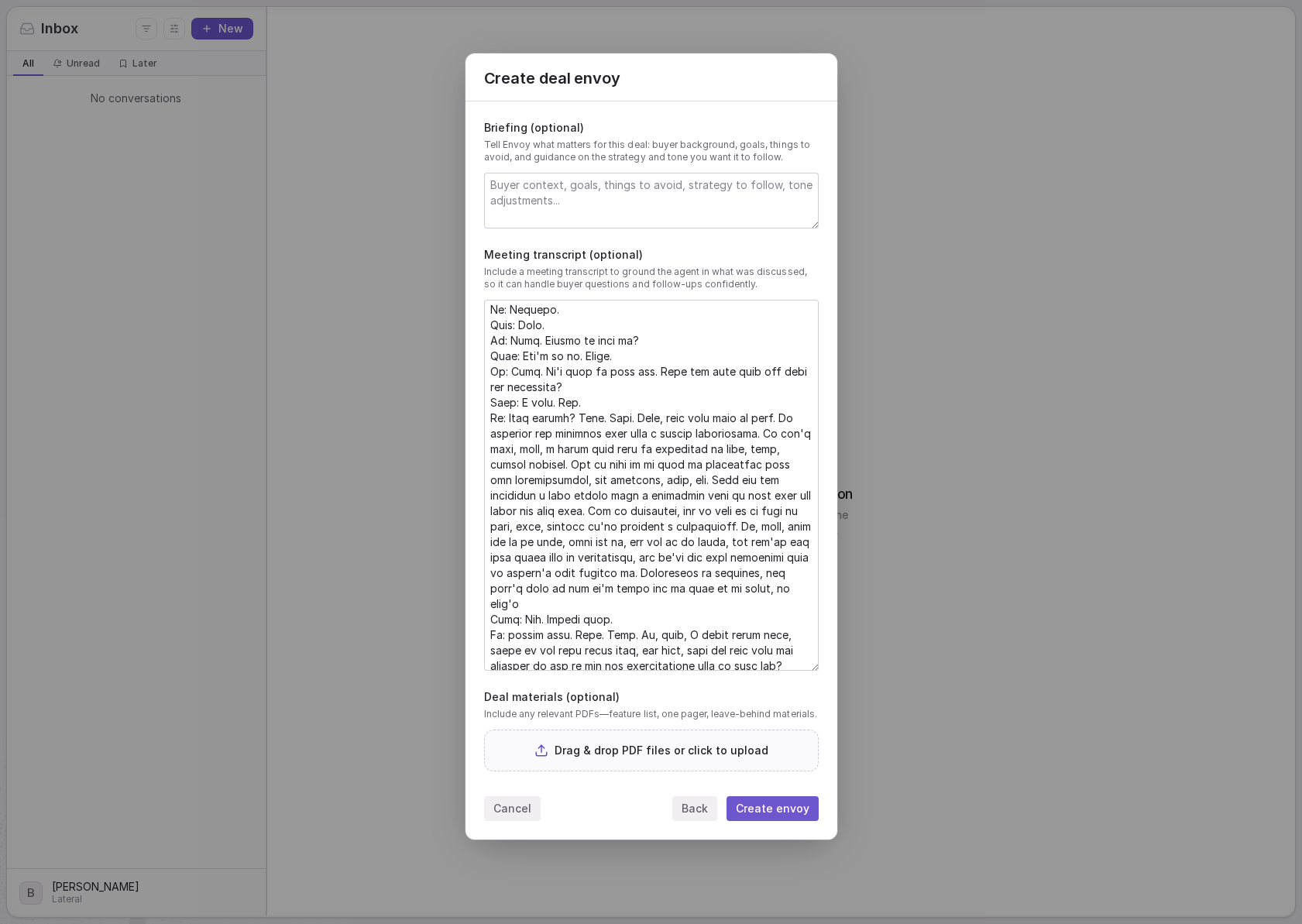
click at [501, 480] on textarea at bounding box center [651, 485] width 333 height 369
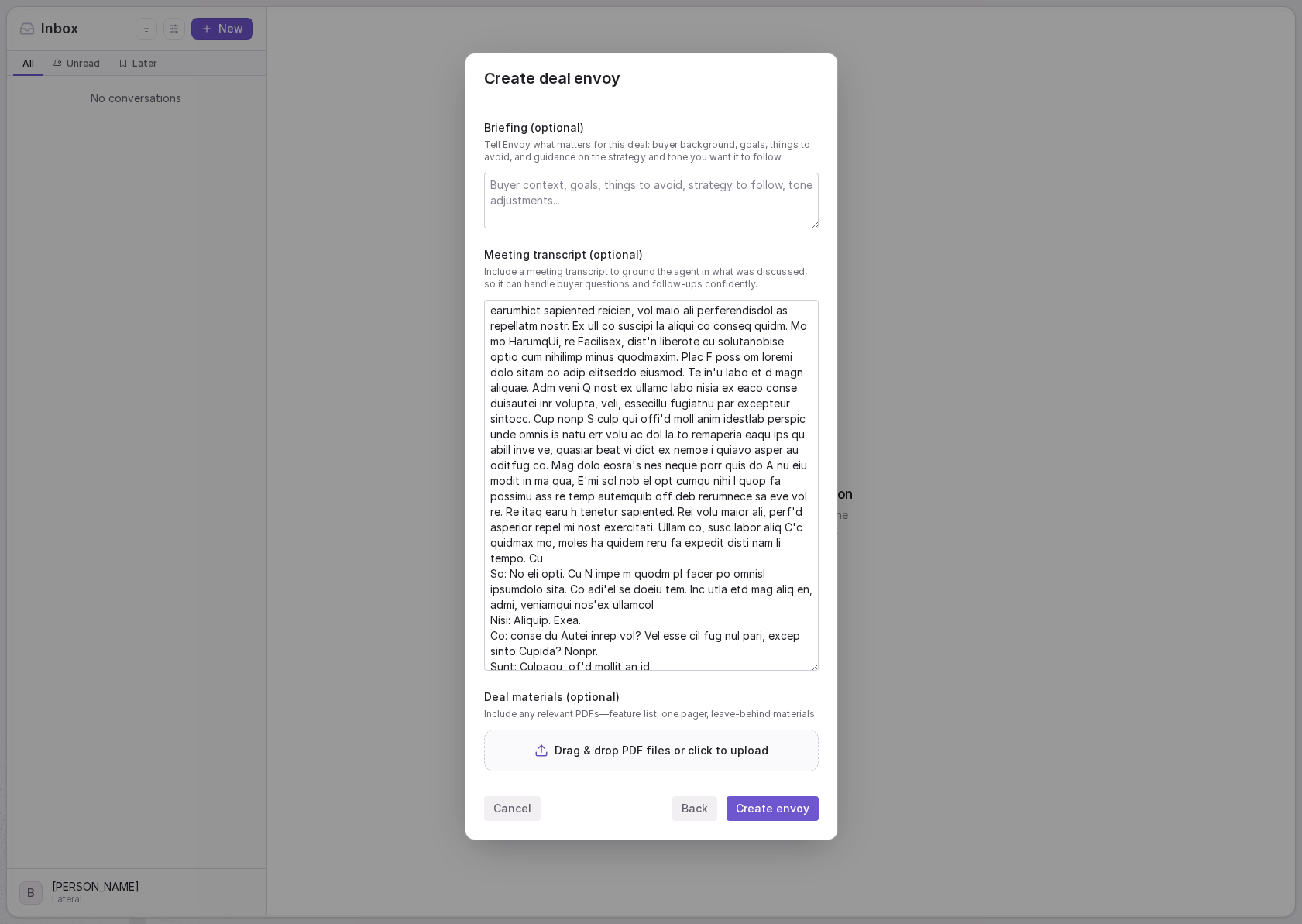
scroll to position [14724, 0]
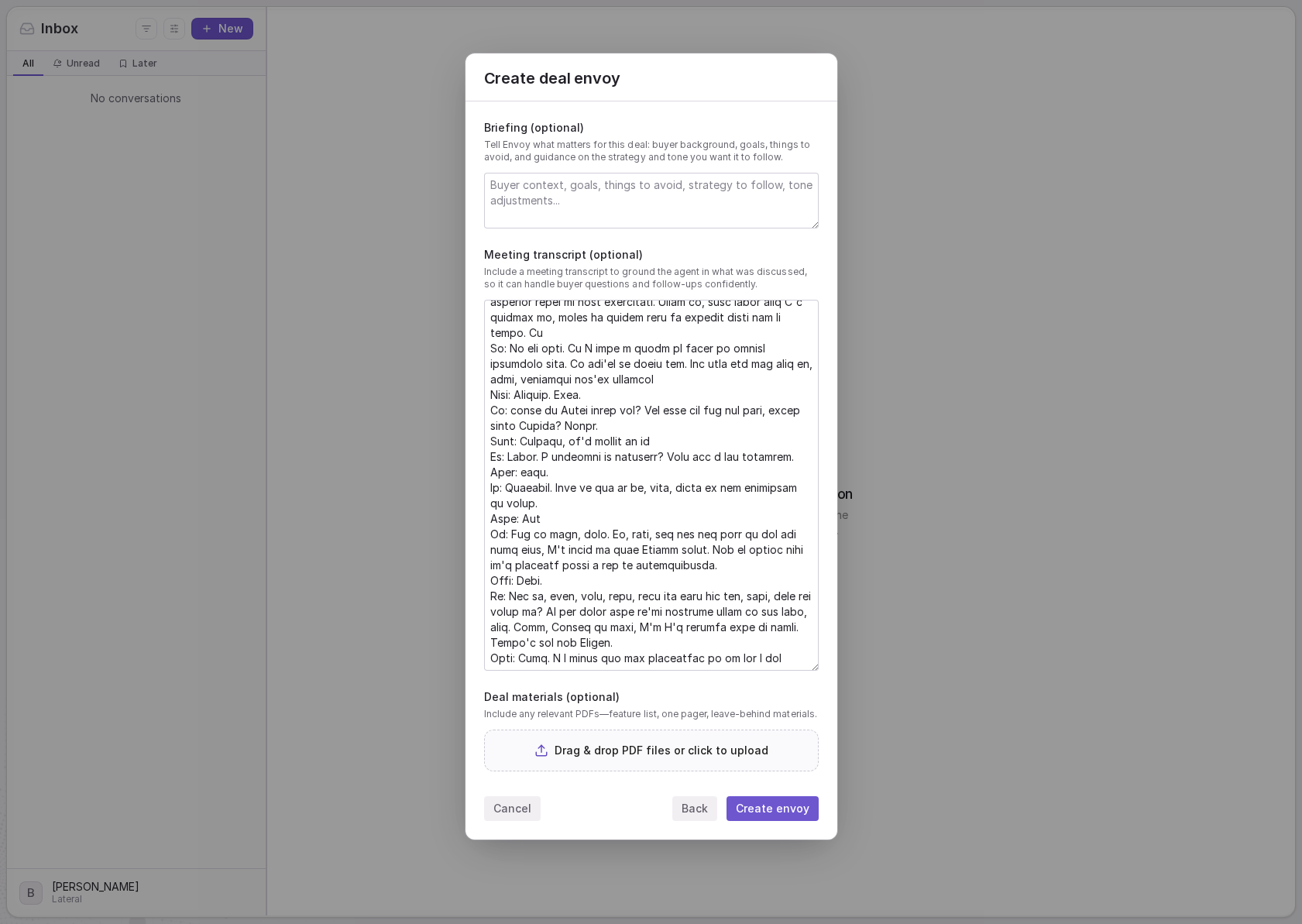
drag, startPoint x: 501, startPoint y: 480, endPoint x: 917, endPoint y: 698, distance: 469.7
click at [818, 670] on textarea at bounding box center [651, 485] width 333 height 369
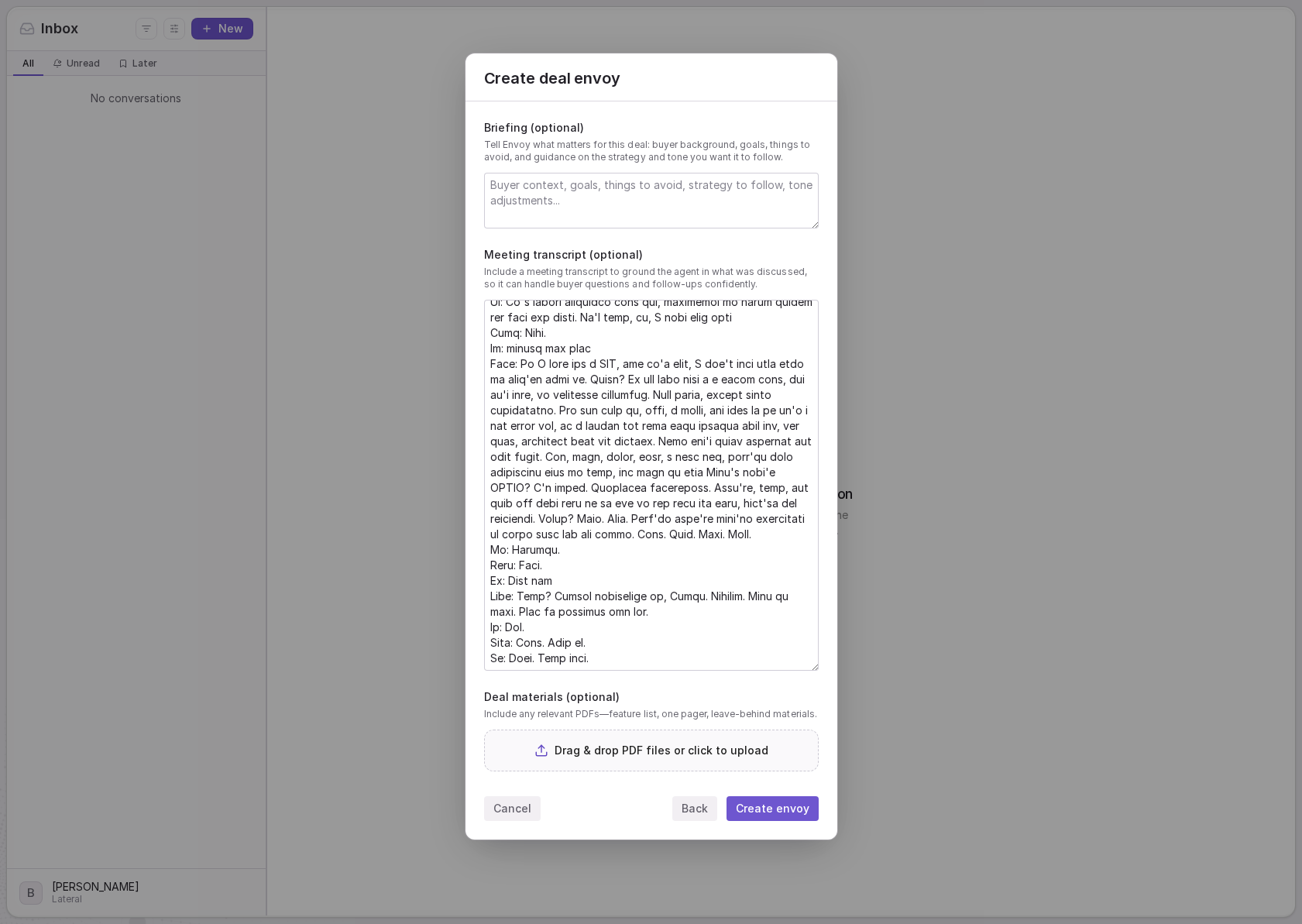
scroll to position [13454, 0]
type textarea "Date: [DATE] Meeting participants: [PERSON_NAME], [PERSON_NAME] Transcript: Hey…"
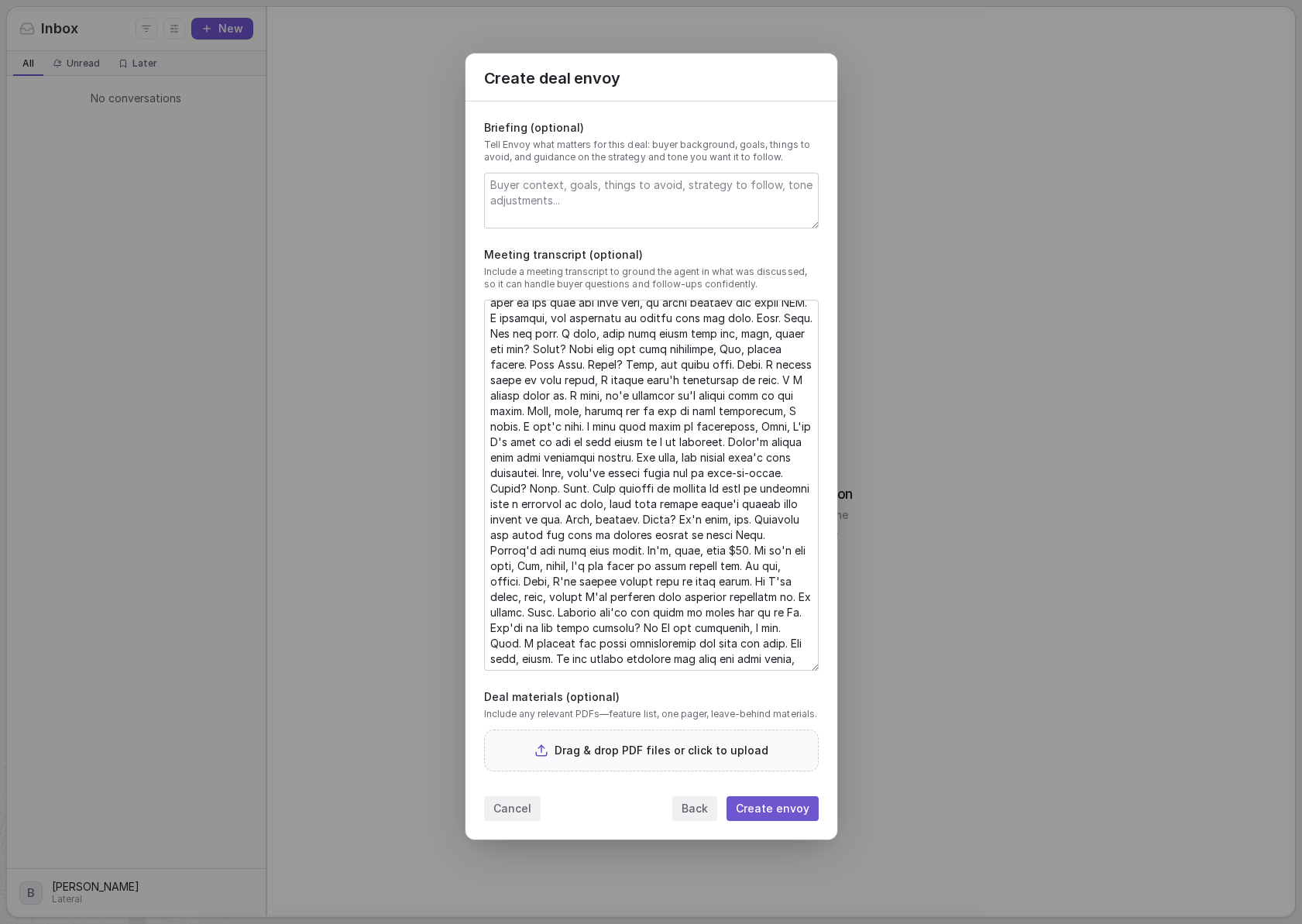
scroll to position [10541, 0]
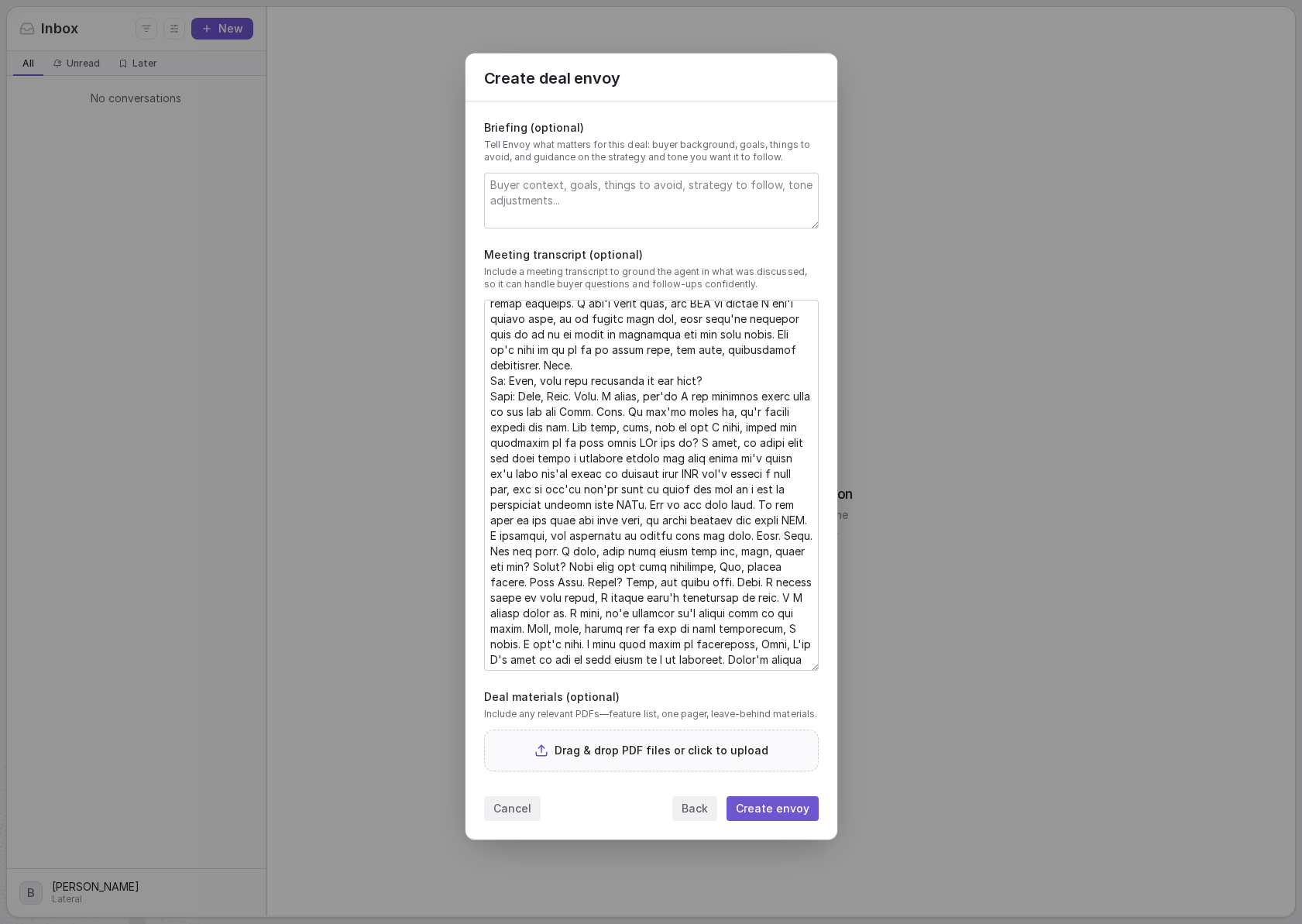
click at [655, 192] on textarea at bounding box center [651, 200] width 333 height 55
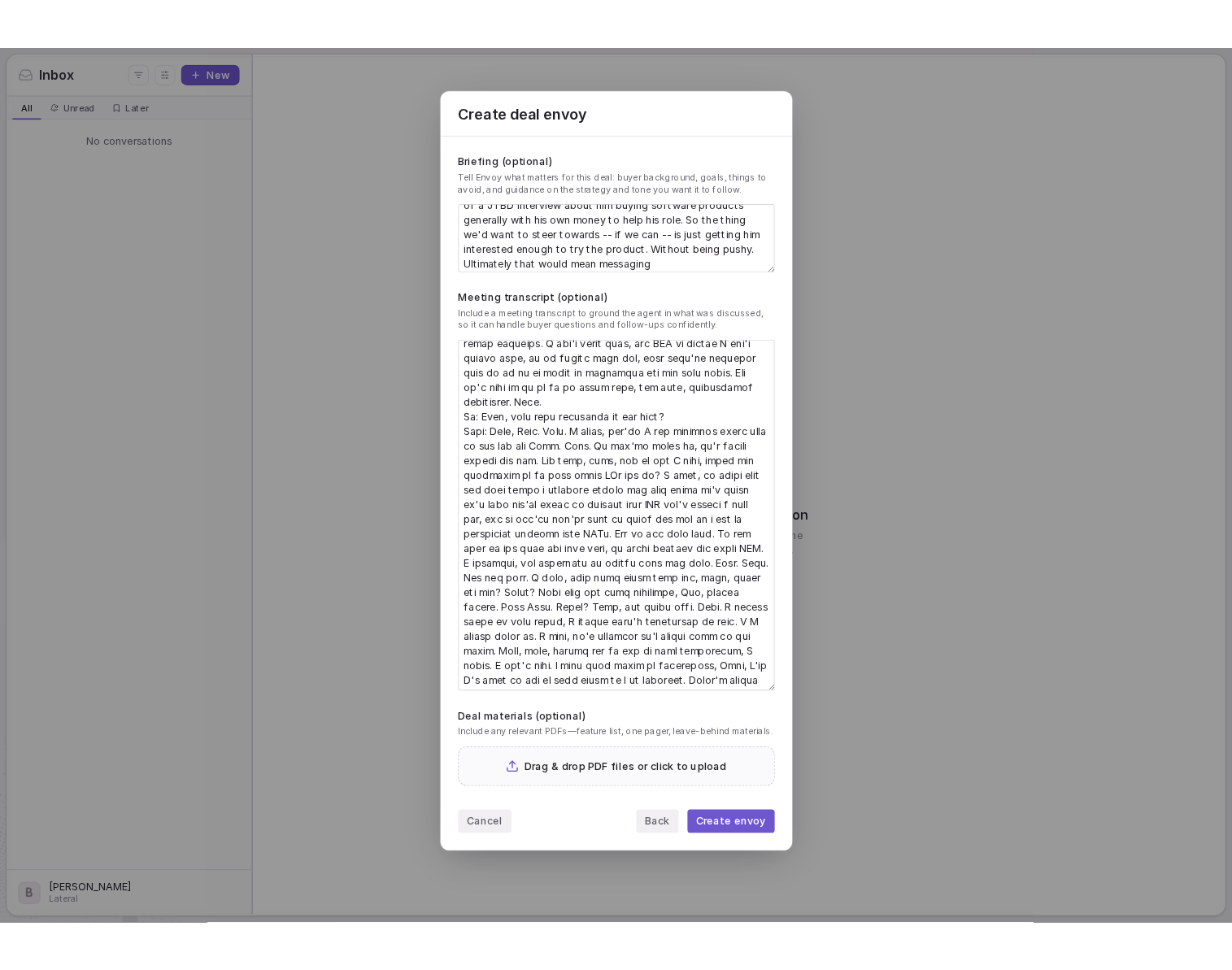
scroll to position [0, 0]
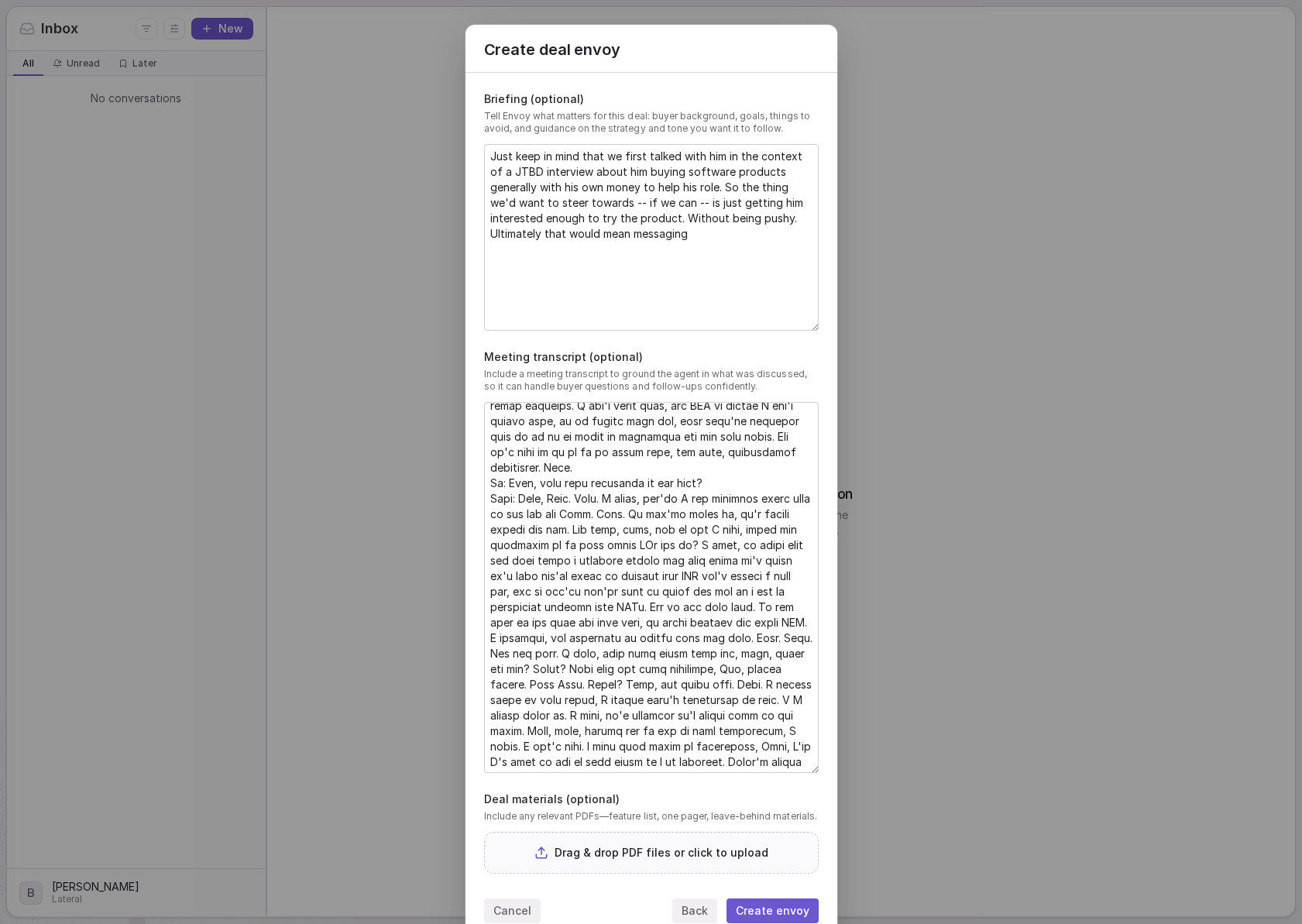
drag, startPoint x: 817, startPoint y: 225, endPoint x: 829, endPoint y: 357, distance: 132.5
click at [819, 331] on div "Just keep in mind that we first talked with him in the context of a JTBD interv…" at bounding box center [651, 237] width 335 height 187
click at [713, 218] on textarea "Just keep in mind that we first talked with him in the context of a JTBD interv…" at bounding box center [651, 238] width 333 height 187
click at [725, 242] on textarea "Just keep in mind that we first talked with him in the context of a JTBD interv…" at bounding box center [651, 238] width 333 height 187
type textarea "Just keep in mind that we first talked with him in the context of a JTBD interv…"
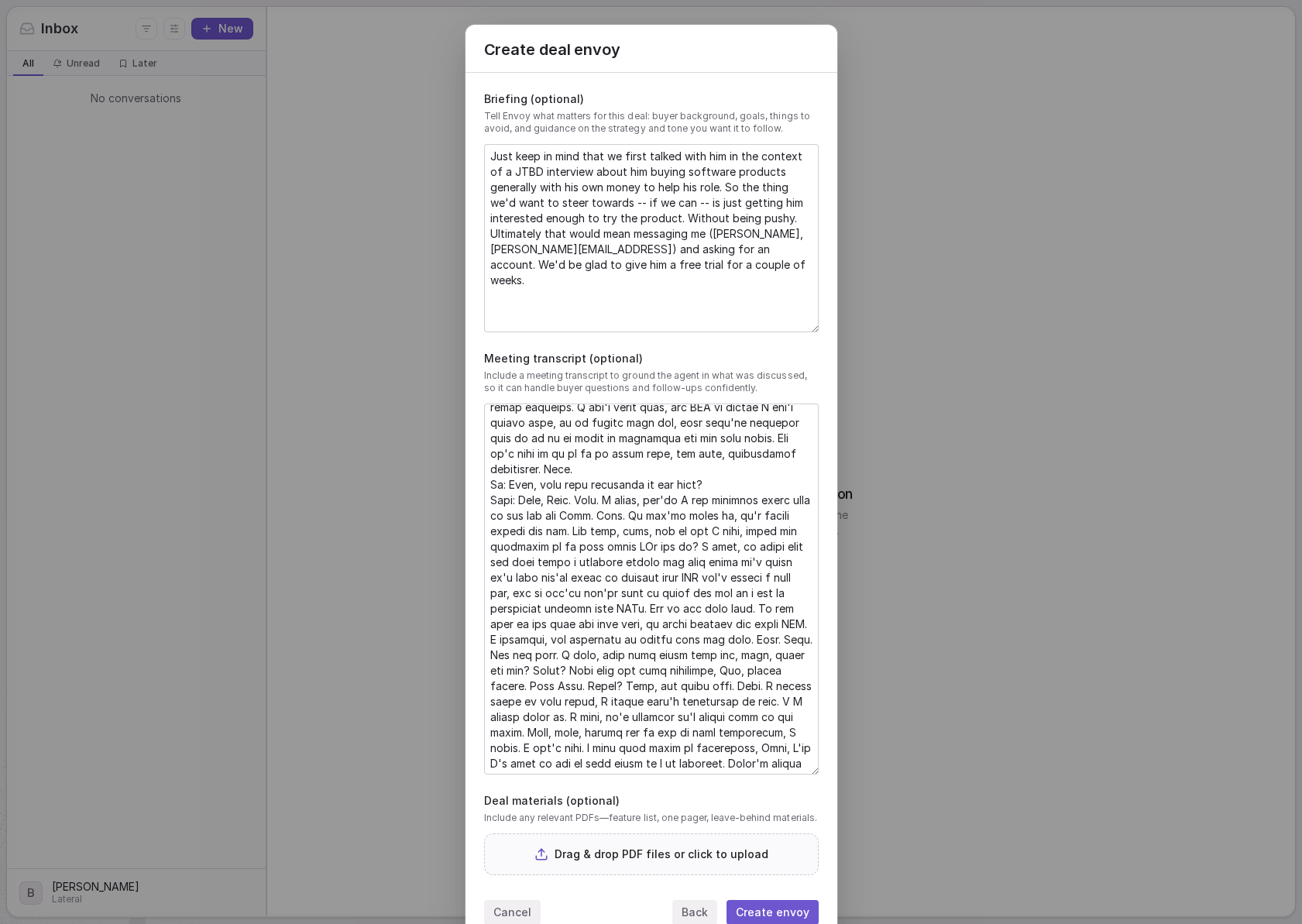
click at [798, 748] on button "Create envoy" at bounding box center [772, 912] width 92 height 25
click at [682, 227] on textarea "Just keep in mind that we first talked with him in the context of a JTBD interv…" at bounding box center [651, 238] width 333 height 187
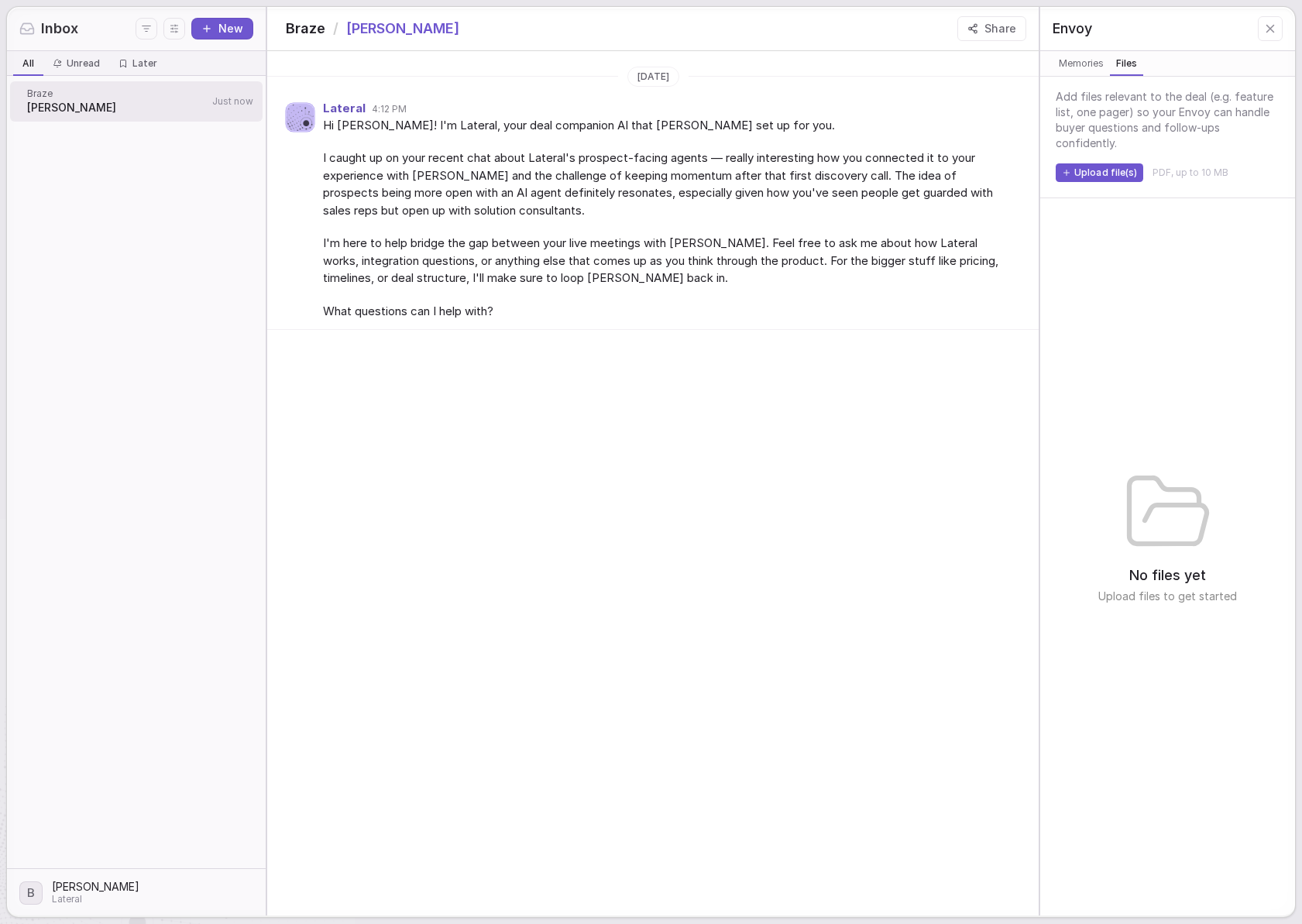
click at [1133, 61] on span "Files" at bounding box center [1126, 63] width 26 height 15
click at [1175, 394] on div "No files yet Upload files to get started" at bounding box center [1168, 553] width 139 height 686
click at [1079, 61] on span "Memories" at bounding box center [1081, 63] width 51 height 15
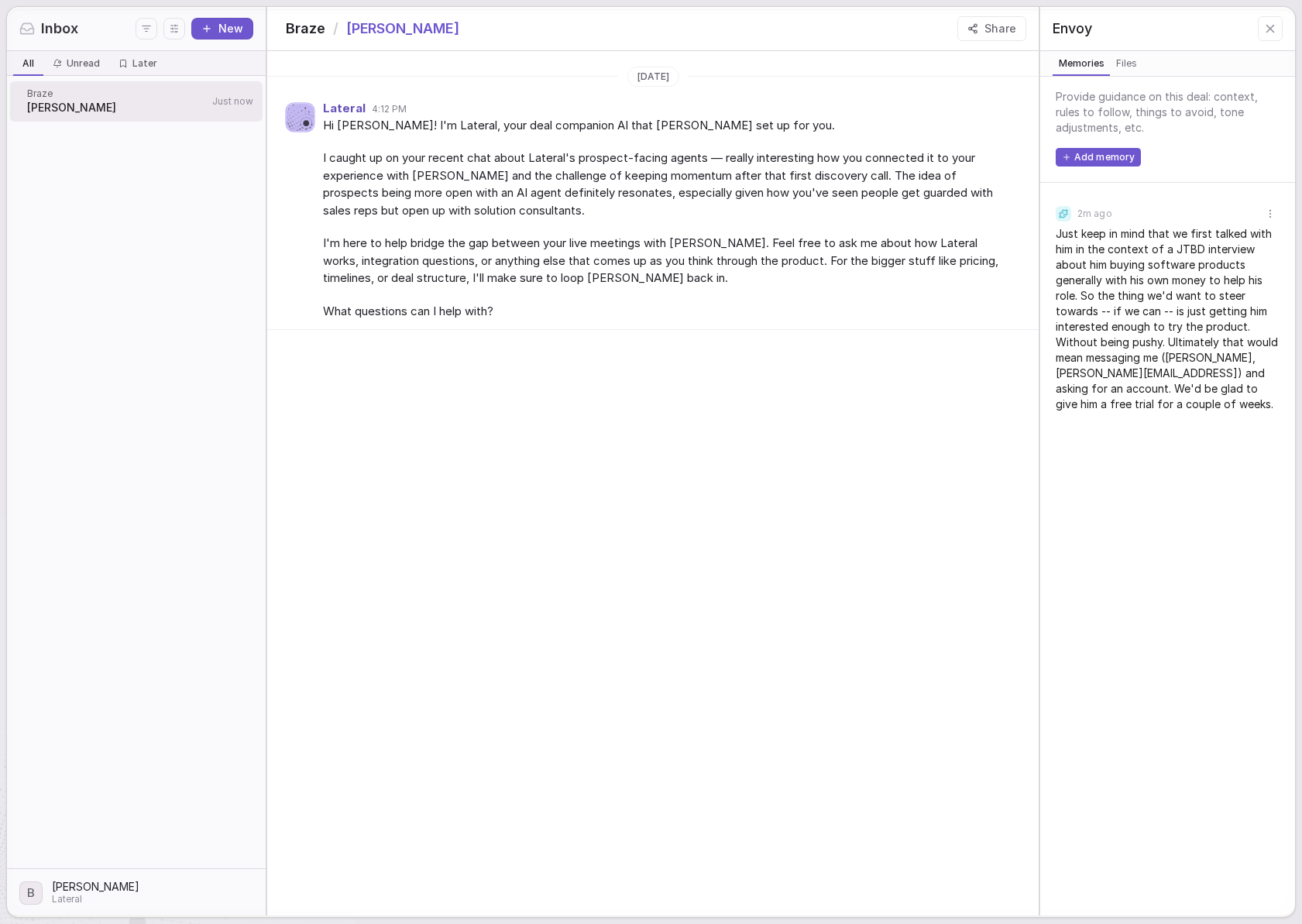
click at [1117, 64] on span "Files" at bounding box center [1127, 63] width 27 height 15
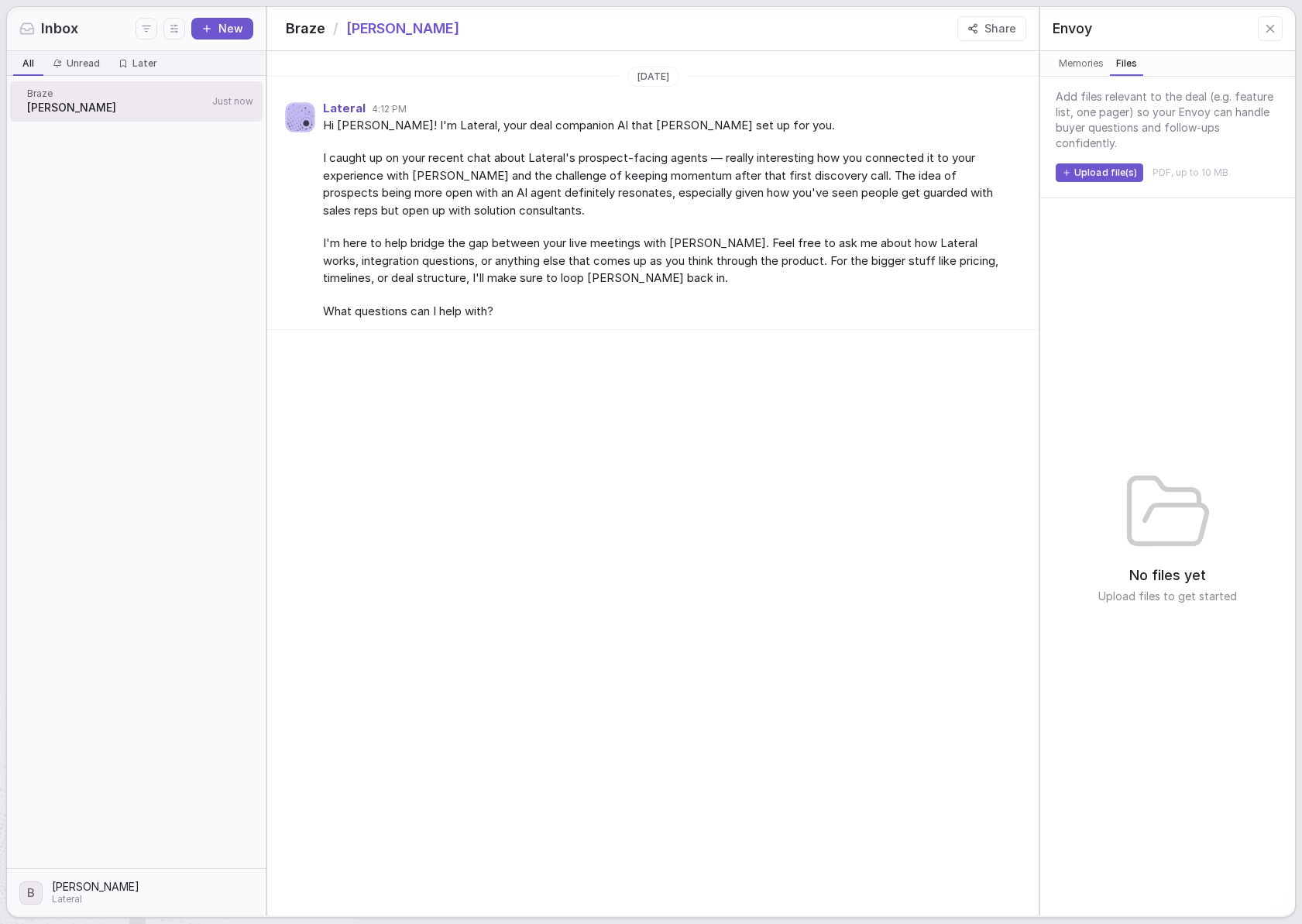
click at [1183, 101] on span "Add files relevant to the deal (e.g. feature list, one pager) so your Envoy can…" at bounding box center [1168, 120] width 224 height 62
click at [1185, 98] on span "Add files relevant to the deal (e.g. feature list, one pager) so your Envoy can…" at bounding box center [1168, 120] width 224 height 62
click at [1183, 99] on span "Add files relevant to the deal (e.g. feature list, one pager) so your Envoy can…" at bounding box center [1168, 120] width 224 height 62
click at [1183, 101] on span "Add files relevant to the deal (e.g. feature list, one pager) so your Envoy can…" at bounding box center [1168, 120] width 224 height 62
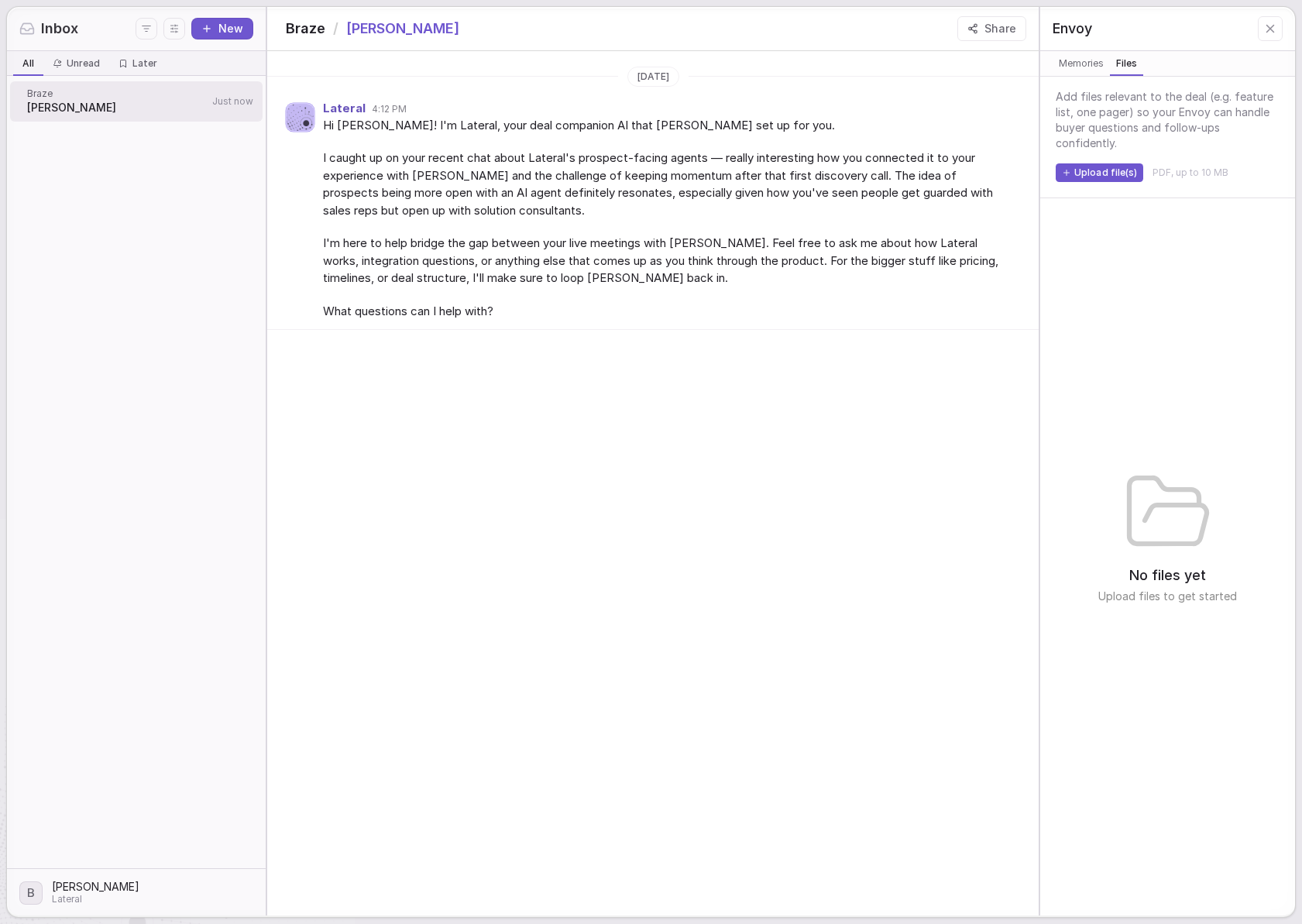
click at [614, 355] on div "[DATE] Lateral 4:12 PM Hi [PERSON_NAME]! I'm Lateral, your deal companion AI th…" at bounding box center [653, 483] width 772 height 864
click at [381, 35] on span "[PERSON_NAME]" at bounding box center [403, 29] width 113 height 21
click at [324, 26] on span "Braze" at bounding box center [305, 29] width 39 height 21
click at [317, 28] on span "Braze" at bounding box center [305, 29] width 39 height 21
click at [74, 15] on div "Inbox New" at bounding box center [136, 29] width 259 height 44
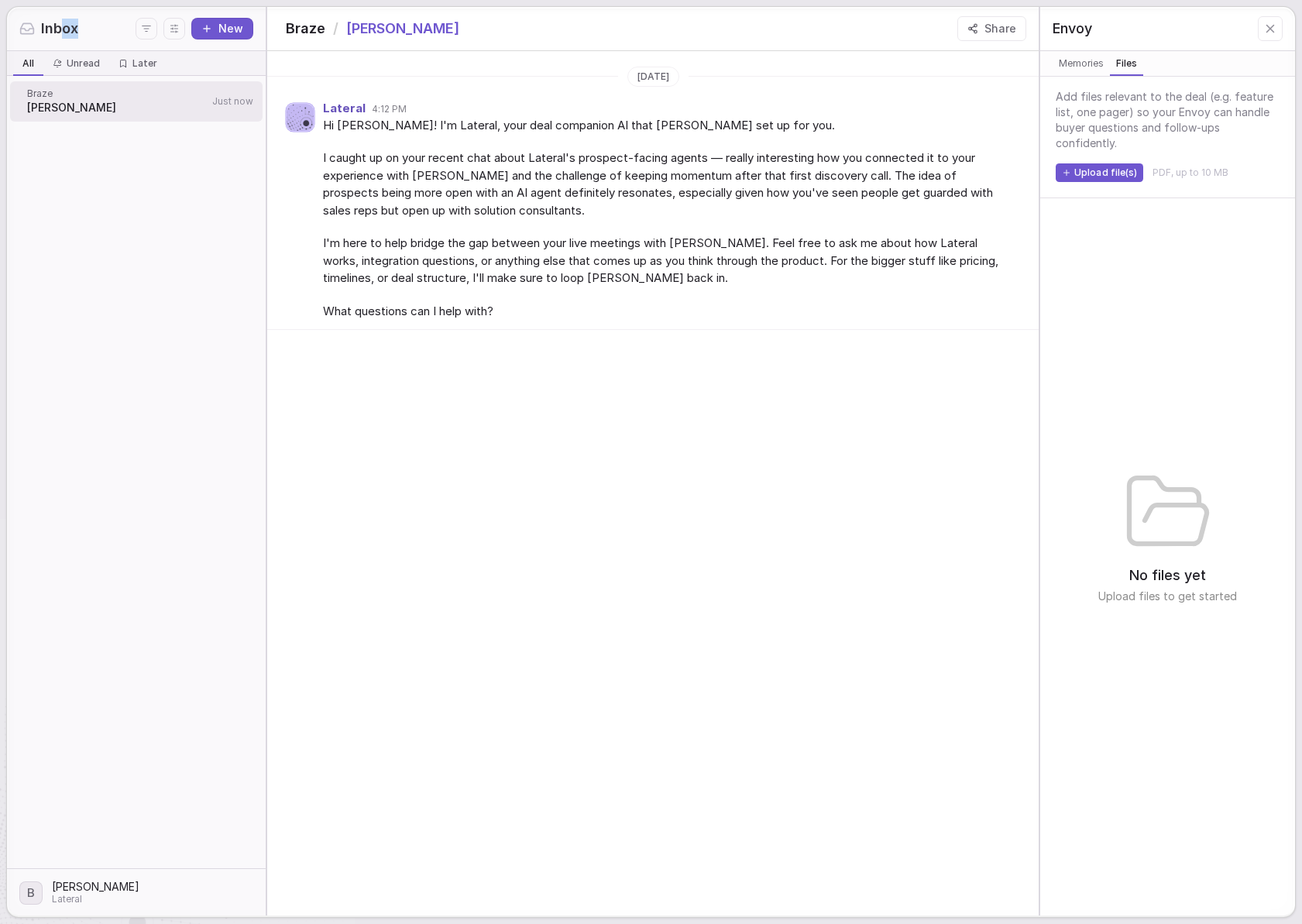
click at [61, 38] on div "Inbox" at bounding box center [78, 29] width 116 height 21
click at [66, 38] on div "Inbox New" at bounding box center [136, 29] width 234 height 21
click at [71, 34] on span "Inbox" at bounding box center [60, 29] width 38 height 21
click at [1251, 31] on div "Envoy" at bounding box center [1168, 29] width 255 height 44
click at [1273, 21] on button at bounding box center [1271, 29] width 25 height 25
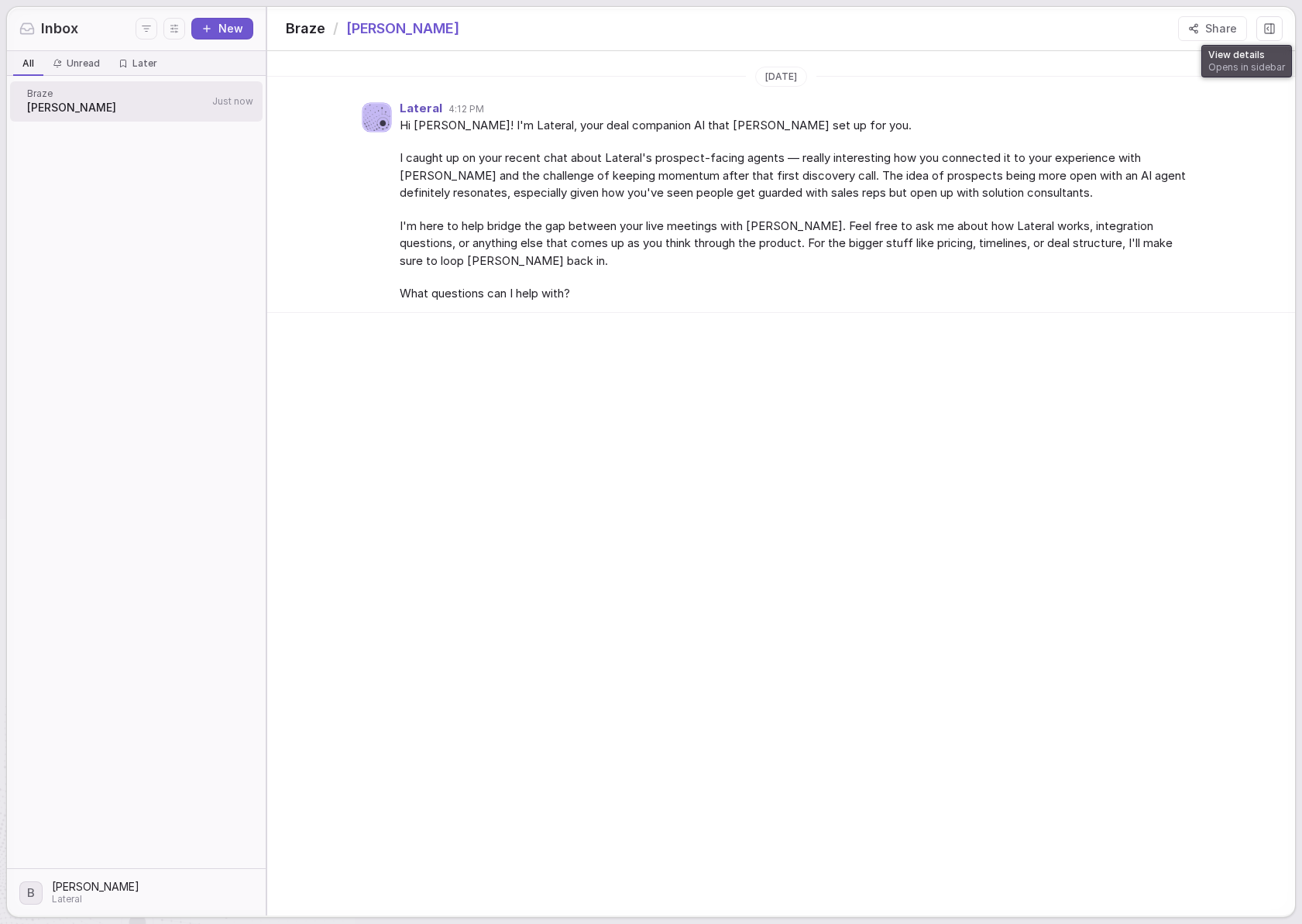
click at [1270, 29] on icon at bounding box center [1270, 29] width 13 height 13
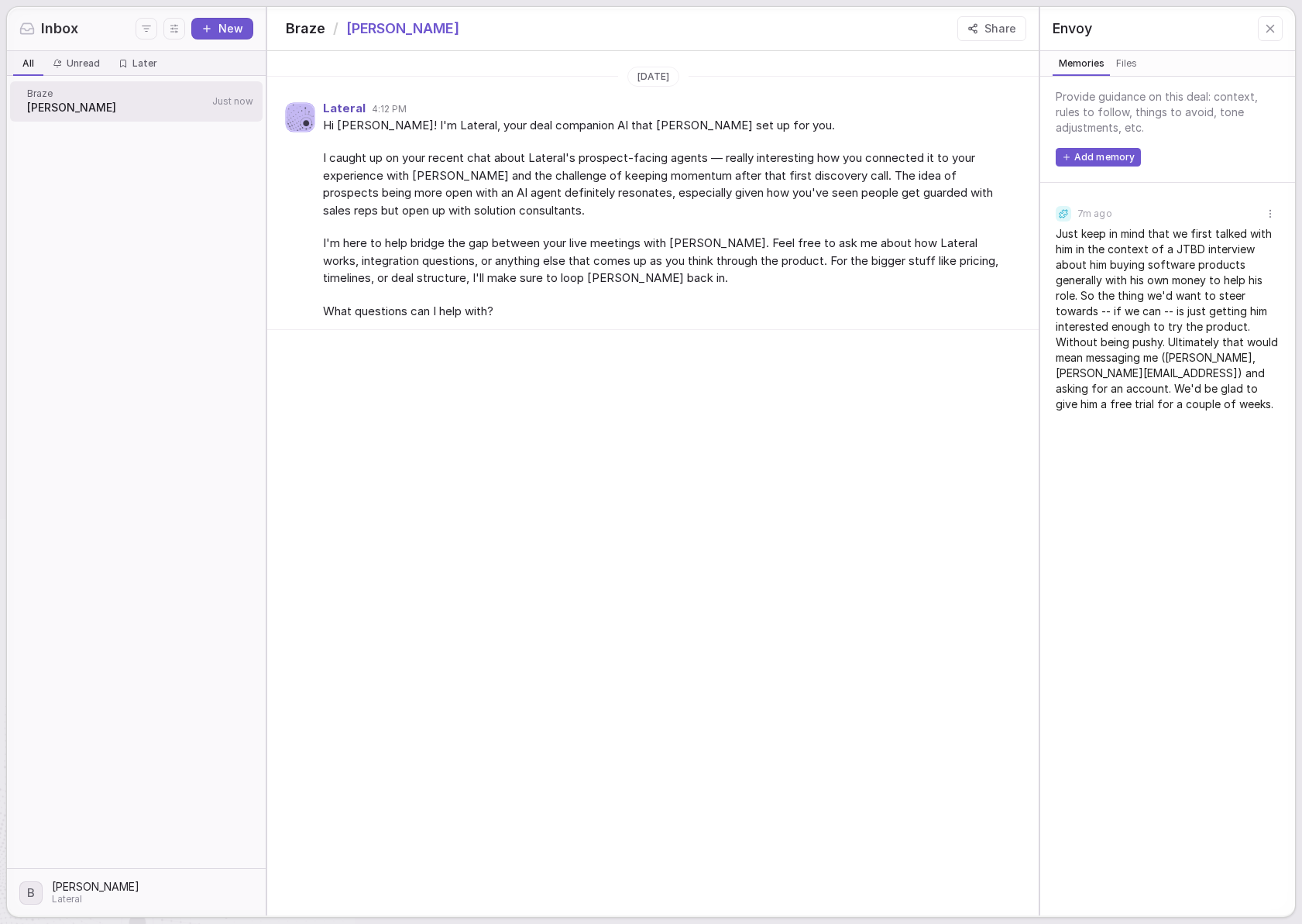
click at [594, 285] on span "I'm here to help bridge the gap between your live meetings with [PERSON_NAME]. …" at bounding box center [668, 260] width 692 height 53
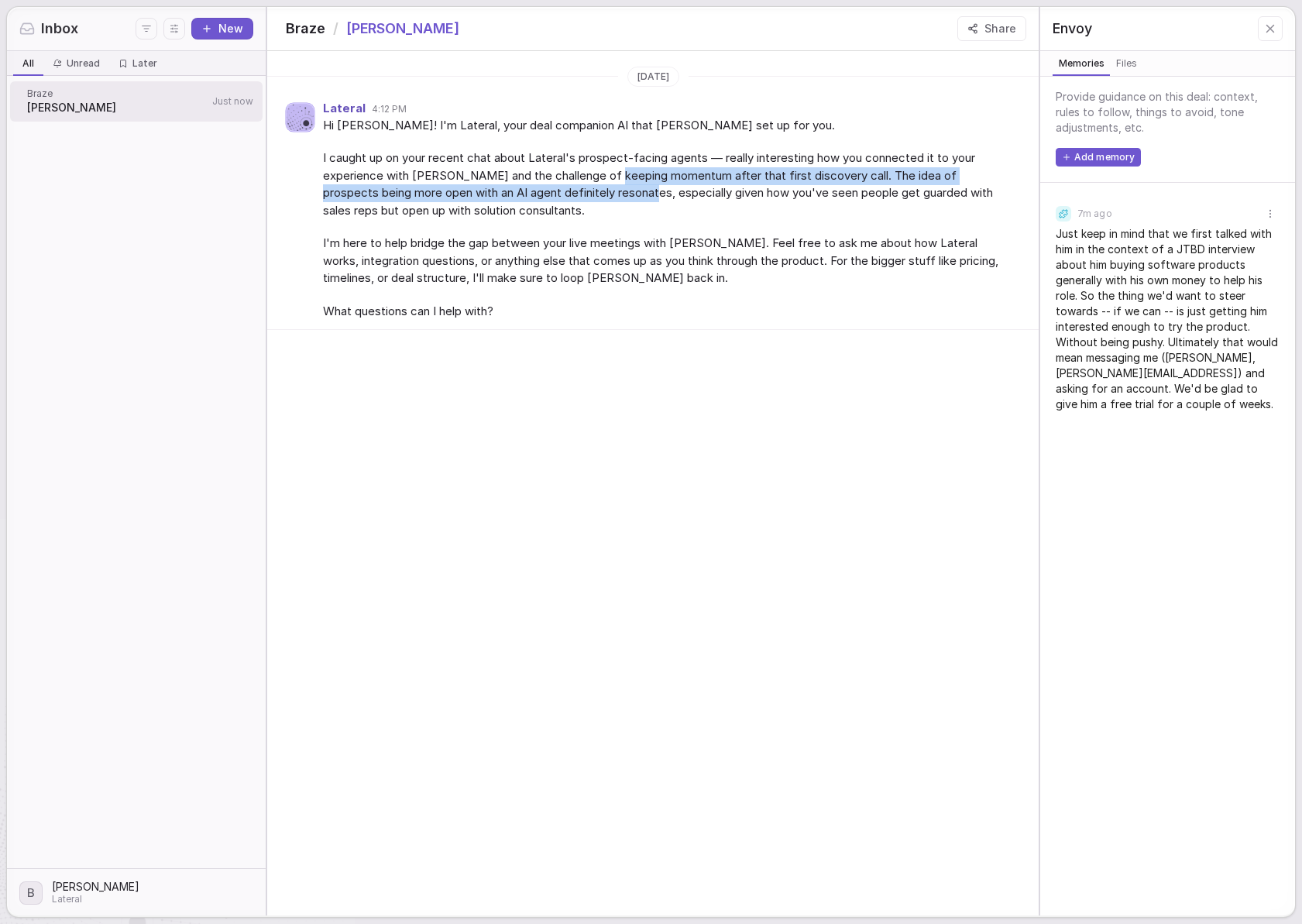
drag, startPoint x: 608, startPoint y: 186, endPoint x: 617, endPoint y: 181, distance: 10.3
click at [608, 186] on span "I caught up on your recent chat about Lateral's prospect-facing agents — really…" at bounding box center [668, 184] width 692 height 70
drag, startPoint x: 617, startPoint y: 180, endPoint x: 630, endPoint y: 176, distance: 13.6
click at [618, 181] on span "I caught up on your recent chat about Lateral's prospect-facing agents — really…" at bounding box center [668, 184] width 692 height 70
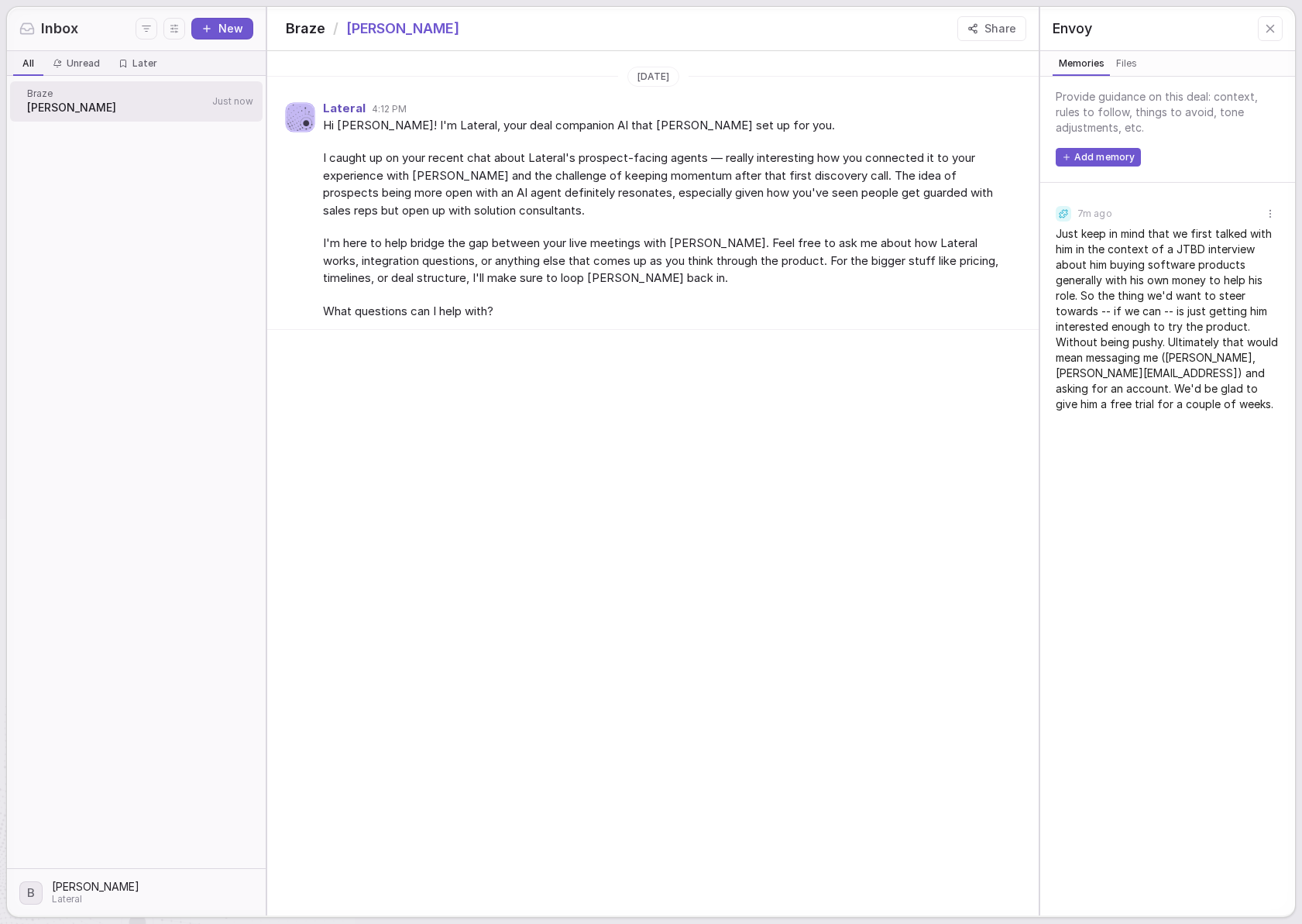
drag, startPoint x: 630, startPoint y: 176, endPoint x: 642, endPoint y: 172, distance: 12.6
click at [631, 176] on span "I caught up on your recent chat about Lateral's prospect-facing agents — really…" at bounding box center [668, 184] width 692 height 70
click at [638, 174] on span "I caught up on your recent chat about Lateral's prospect-facing agents — really…" at bounding box center [668, 184] width 692 height 70
drag, startPoint x: 780, startPoint y: 192, endPoint x: 794, endPoint y: 191, distance: 14.0
click at [780, 193] on span "I caught up on your recent chat about Lateral's prospect-facing agents — really…" at bounding box center [668, 184] width 692 height 70
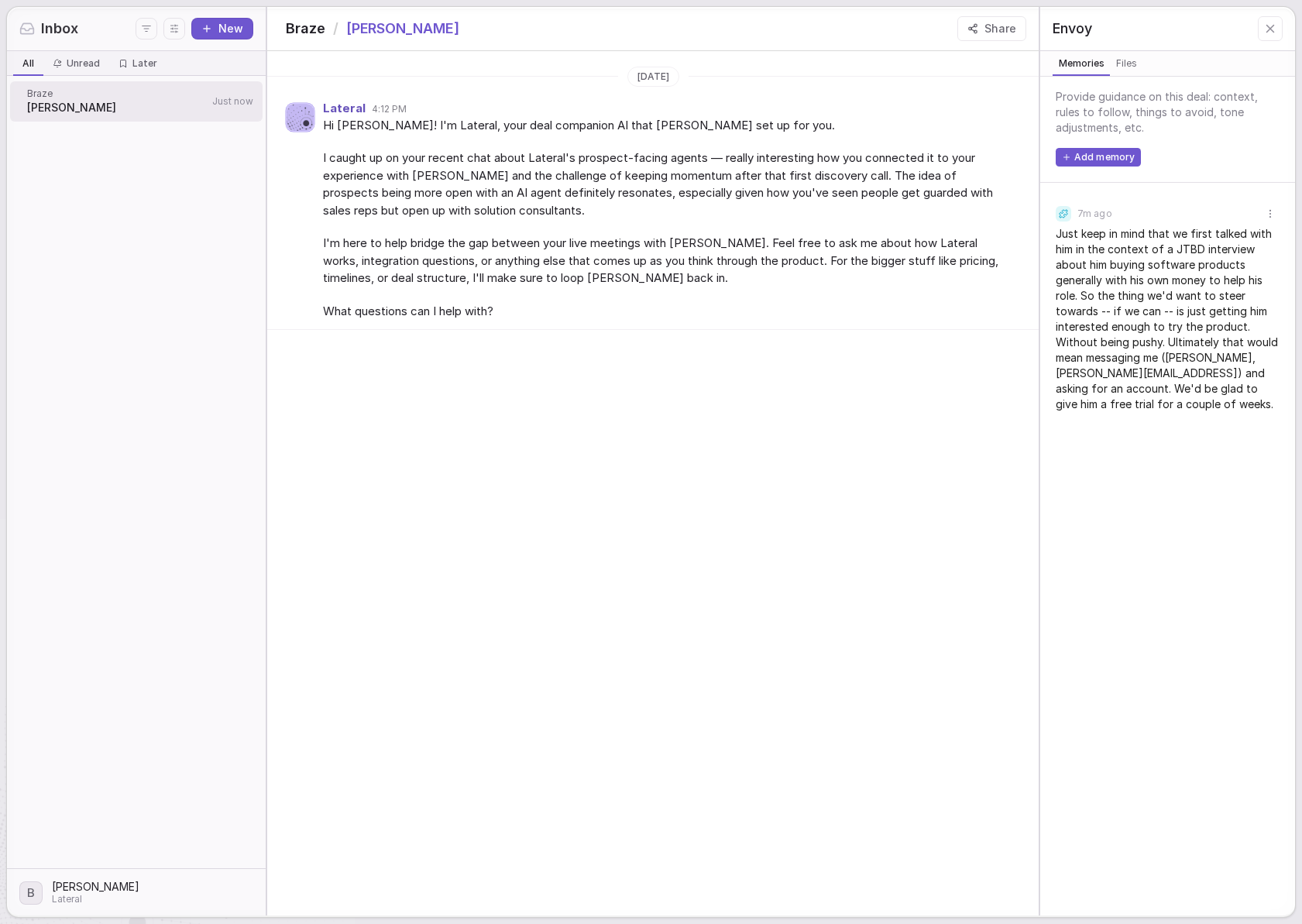
click at [942, 123] on span "Hi [PERSON_NAME]! I'm Lateral, your deal companion AI that [PERSON_NAME] set up…" at bounding box center [668, 126] width 692 height 18
click at [982, 26] on button "Share" at bounding box center [991, 29] width 69 height 25
click at [999, 95] on button "Copy link" at bounding box center [999, 93] width 55 height 19
click at [1222, 252] on span "Just keep in mind that we first talked with him in the context of a JTBD interv…" at bounding box center [1168, 319] width 224 height 186
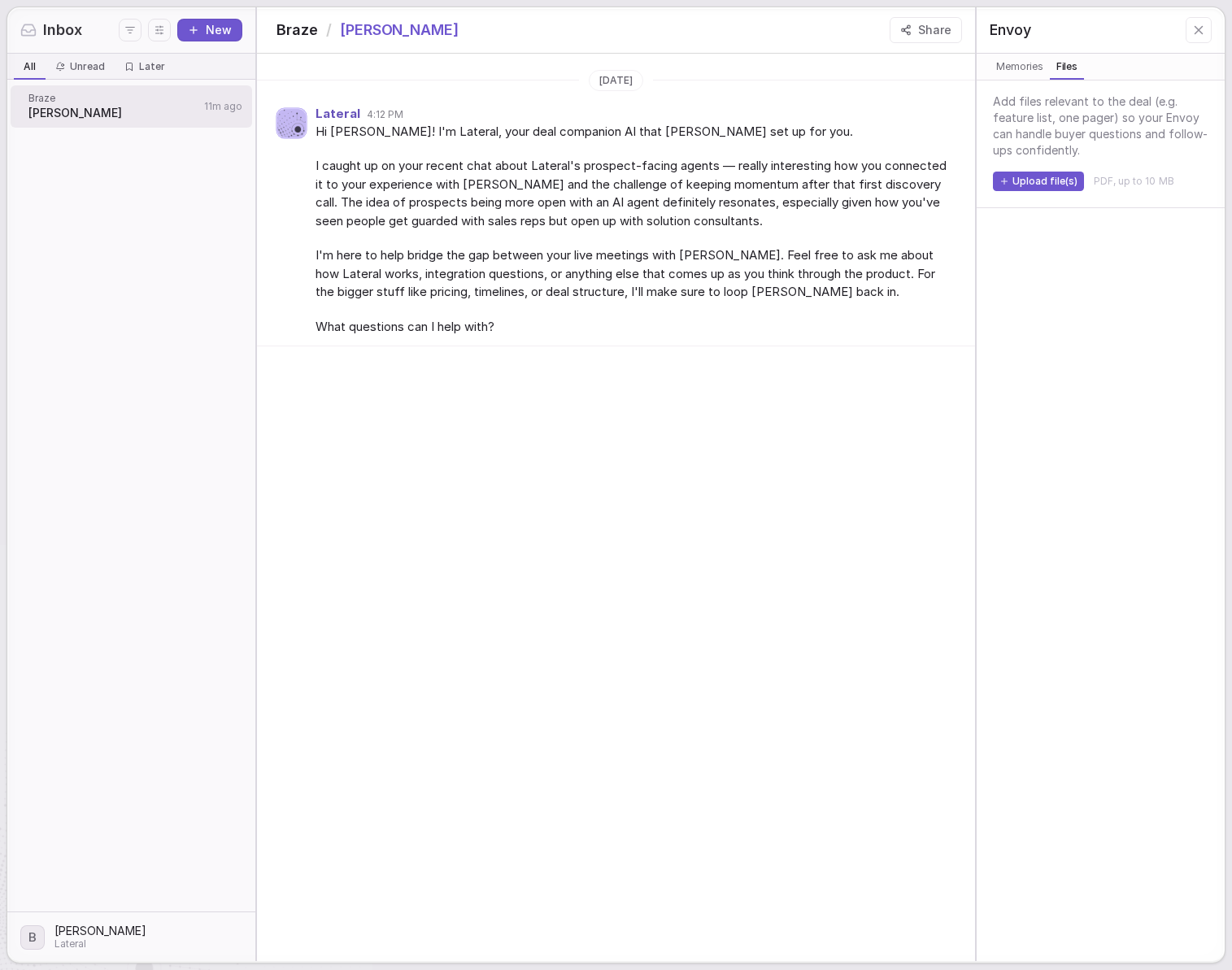
click at [1053, 71] on span "Files" at bounding box center [1066, 66] width 27 height 16
click at [1049, 185] on button "Upload file(s)" at bounding box center [1038, 181] width 91 height 20
click at [1069, 192] on div "Add files relevant to the deal (e.g. feature list, one pager) so your Envoy can…" at bounding box center [1100, 521] width 215 height 855
click at [1070, 185] on button "Upload file(s)" at bounding box center [1038, 181] width 91 height 20
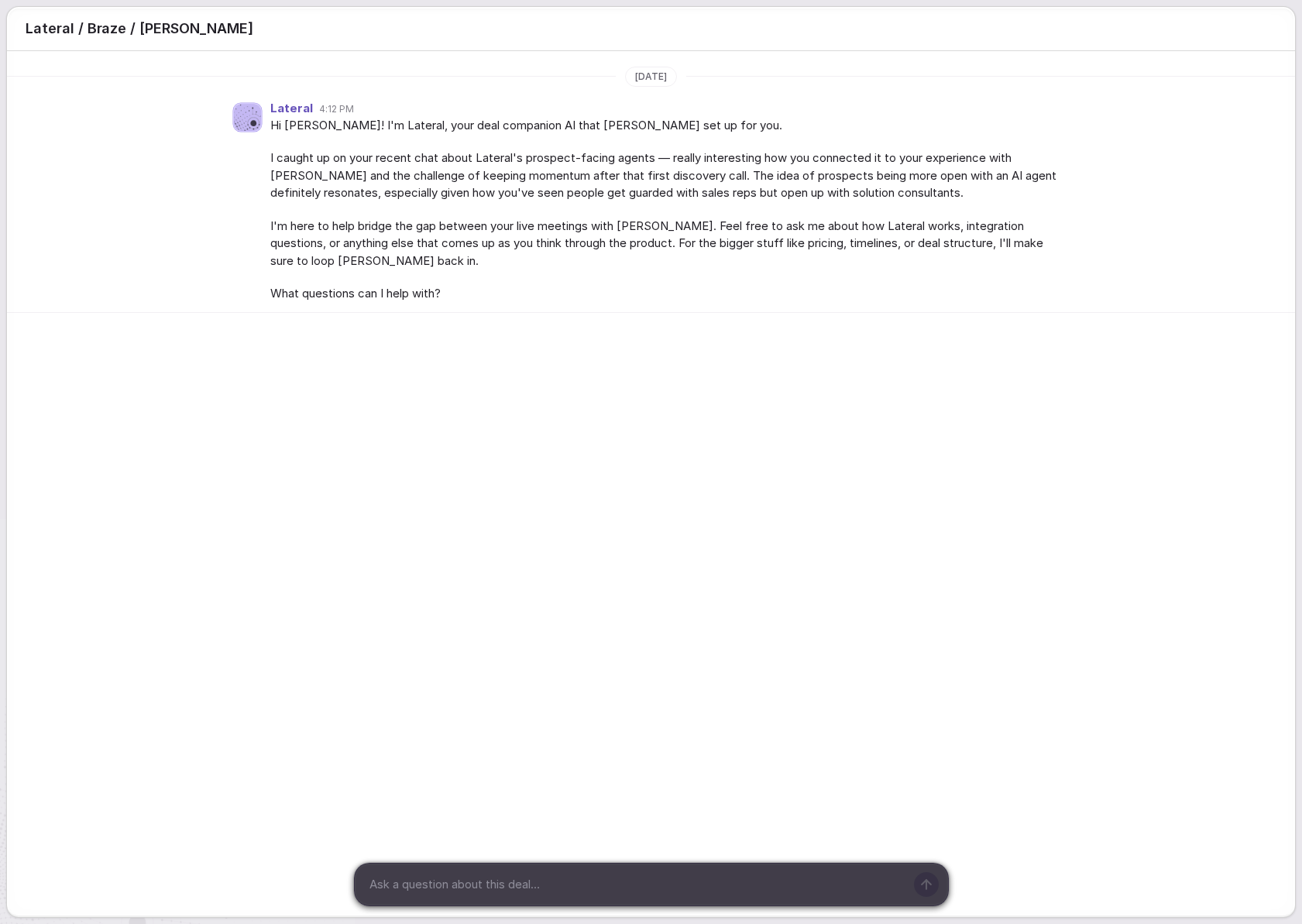
click at [1294, 54] on div "Lateral / Braze / [PERSON_NAME] [DATE] Lateral 4:12 PM Hi [PERSON_NAME]! I'm La…" at bounding box center [651, 462] width 1302 height 924
click at [1298, 49] on div "Lateral / Braze / [PERSON_NAME] [DATE] Lateral 4:12 PM Hi [PERSON_NAME]! I'm La…" at bounding box center [651, 462] width 1302 height 924
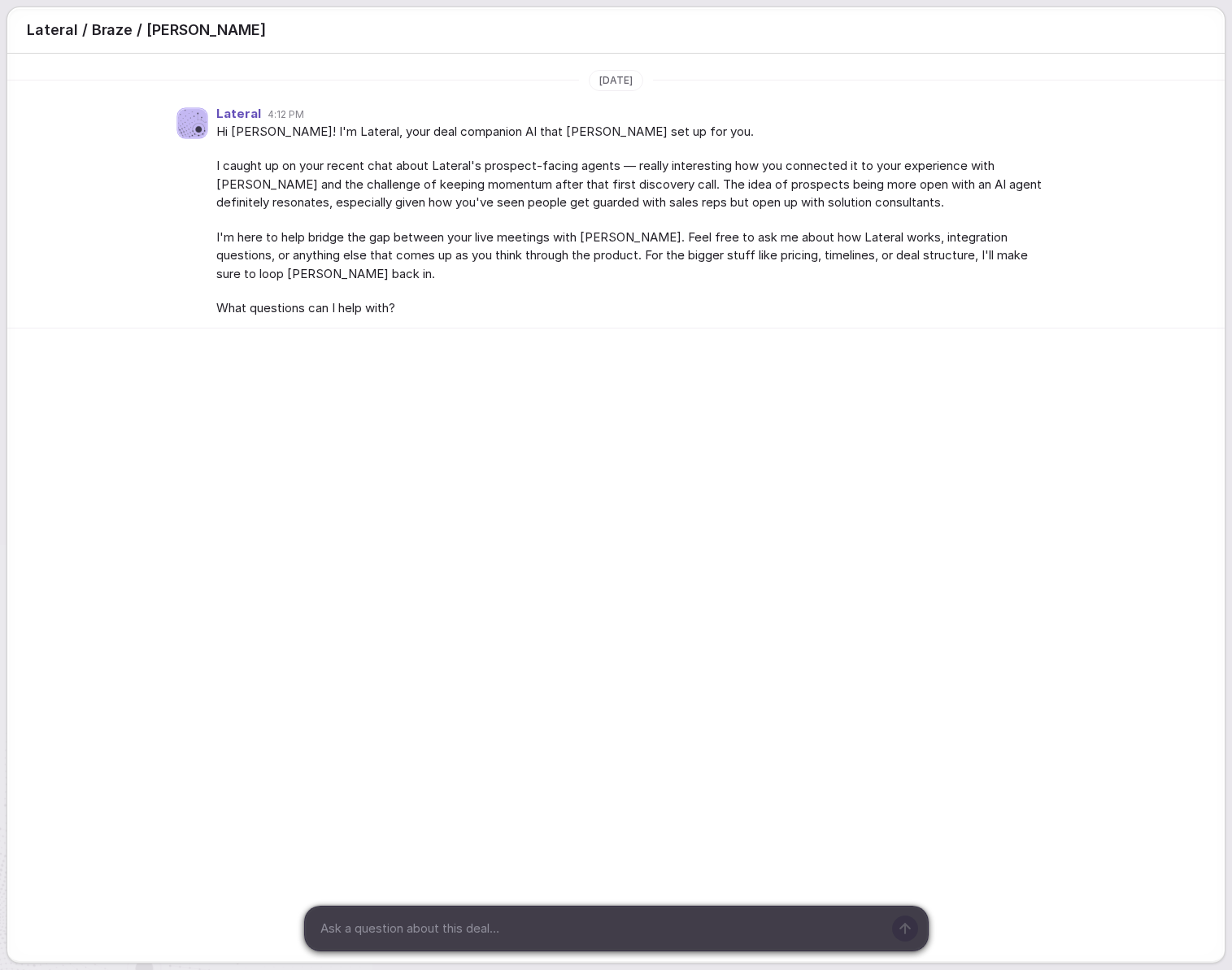
click at [661, 936] on textarea at bounding box center [598, 929] width 567 height 24
click at [656, 933] on textarea at bounding box center [598, 929] width 567 height 24
